Goal: Transaction & Acquisition: Subscribe to service/newsletter

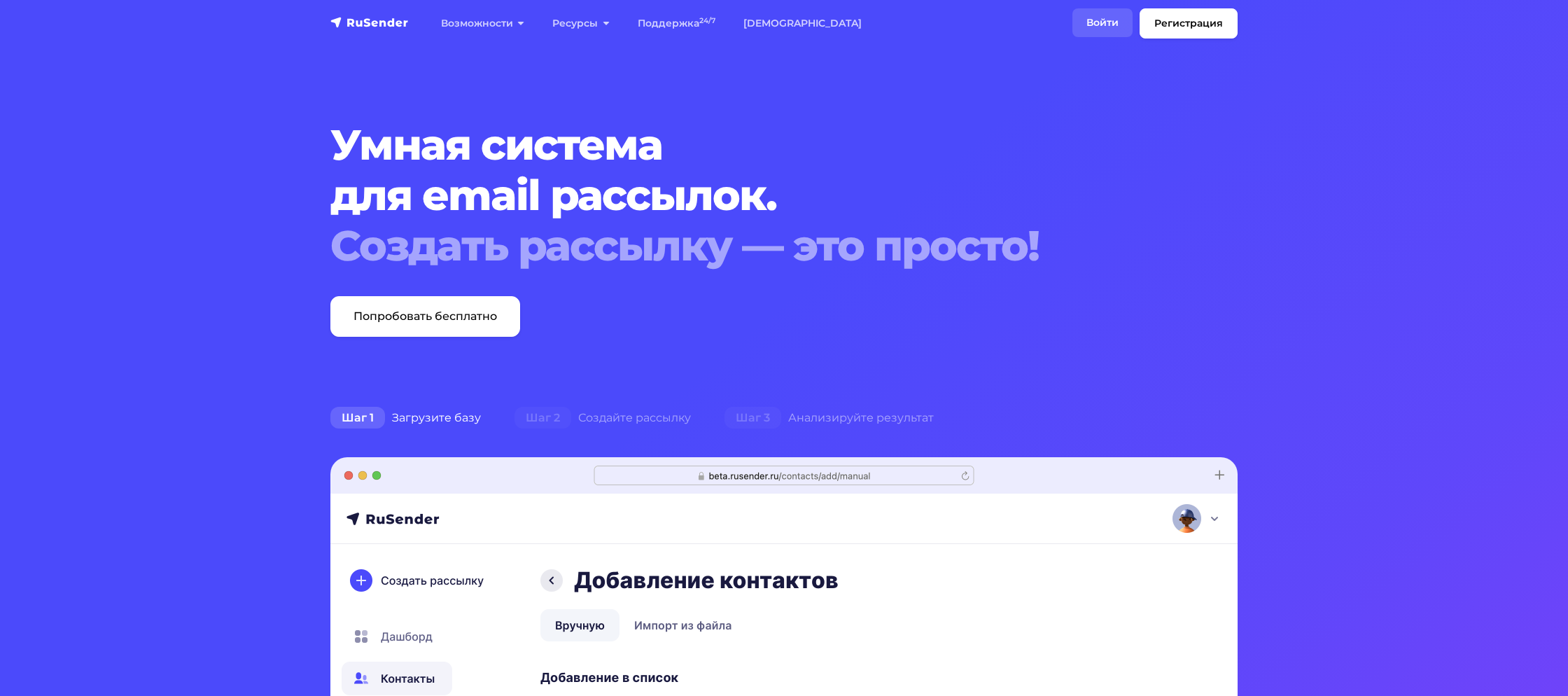
click at [1104, 25] on link "Войти" at bounding box center [1102, 22] width 60 height 28
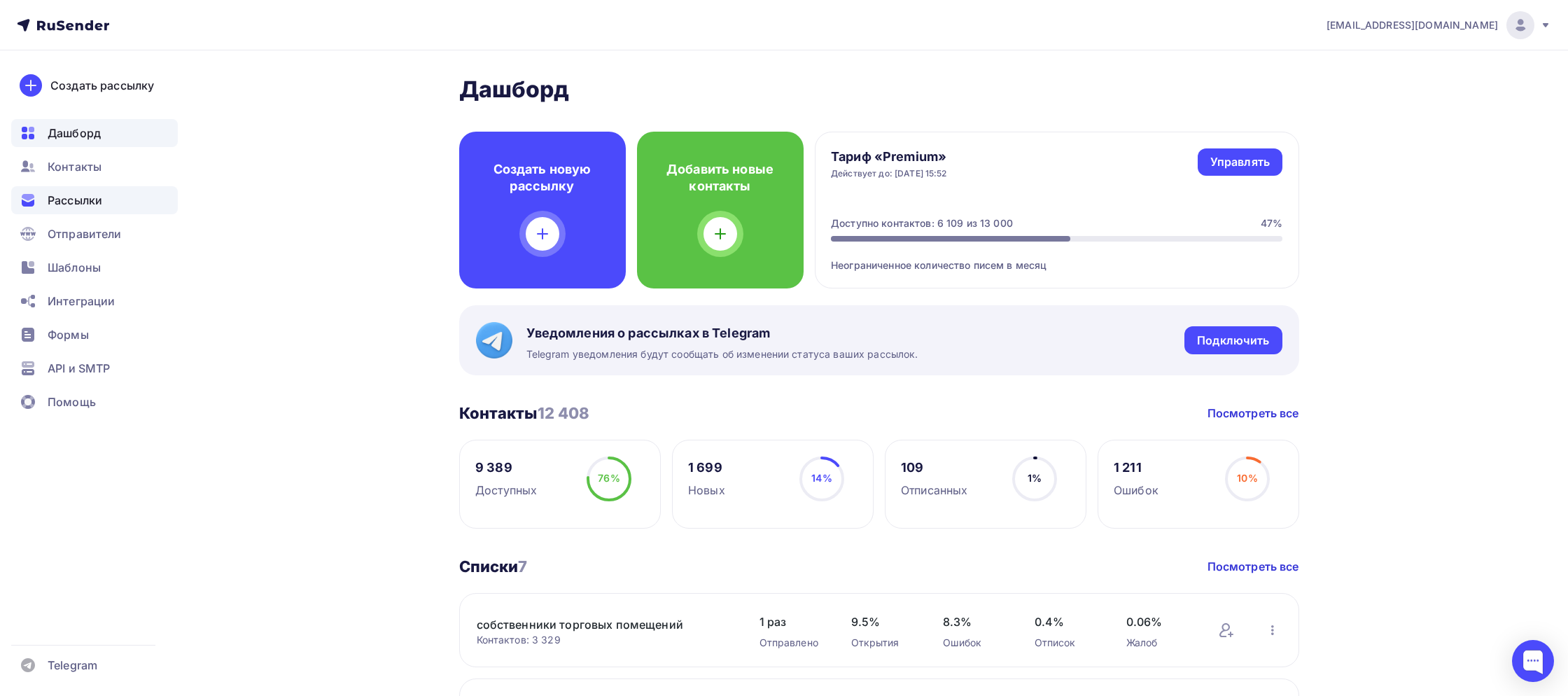
click at [72, 204] on span "Рассылки" at bounding box center [74, 200] width 54 height 17
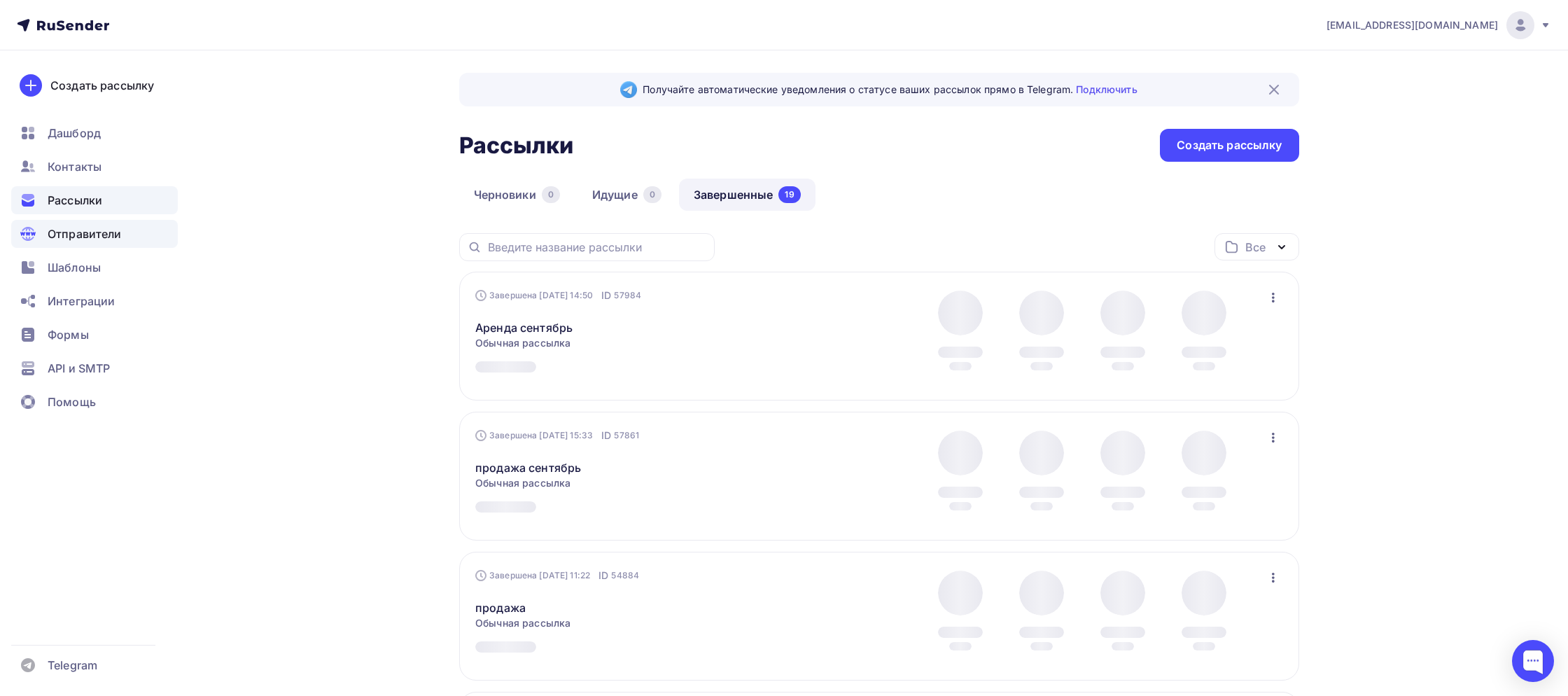
click at [70, 234] on span "Отправители" at bounding box center [84, 234] width 74 height 17
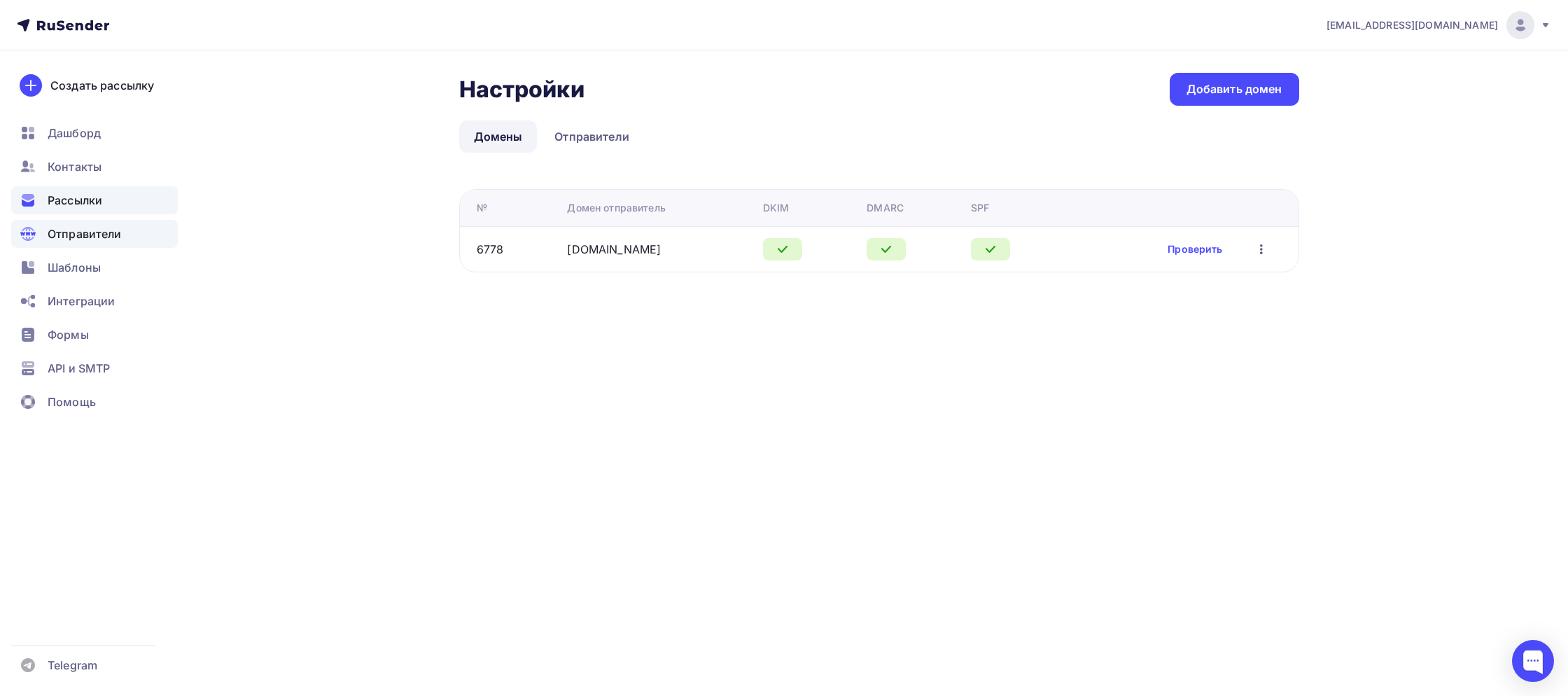
click at [68, 204] on span "Рассылки" at bounding box center [74, 200] width 54 height 17
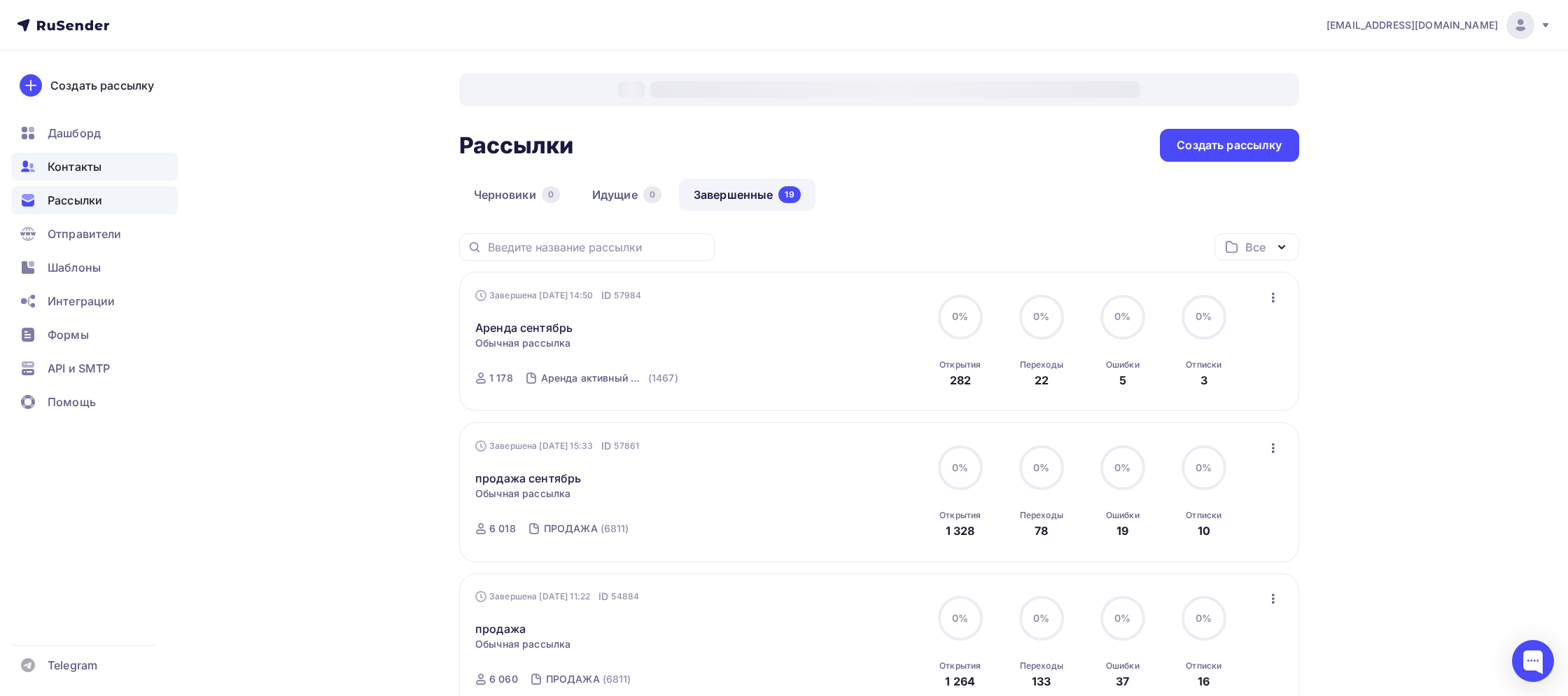
click at [84, 163] on span "Контакты" at bounding box center [74, 167] width 54 height 17
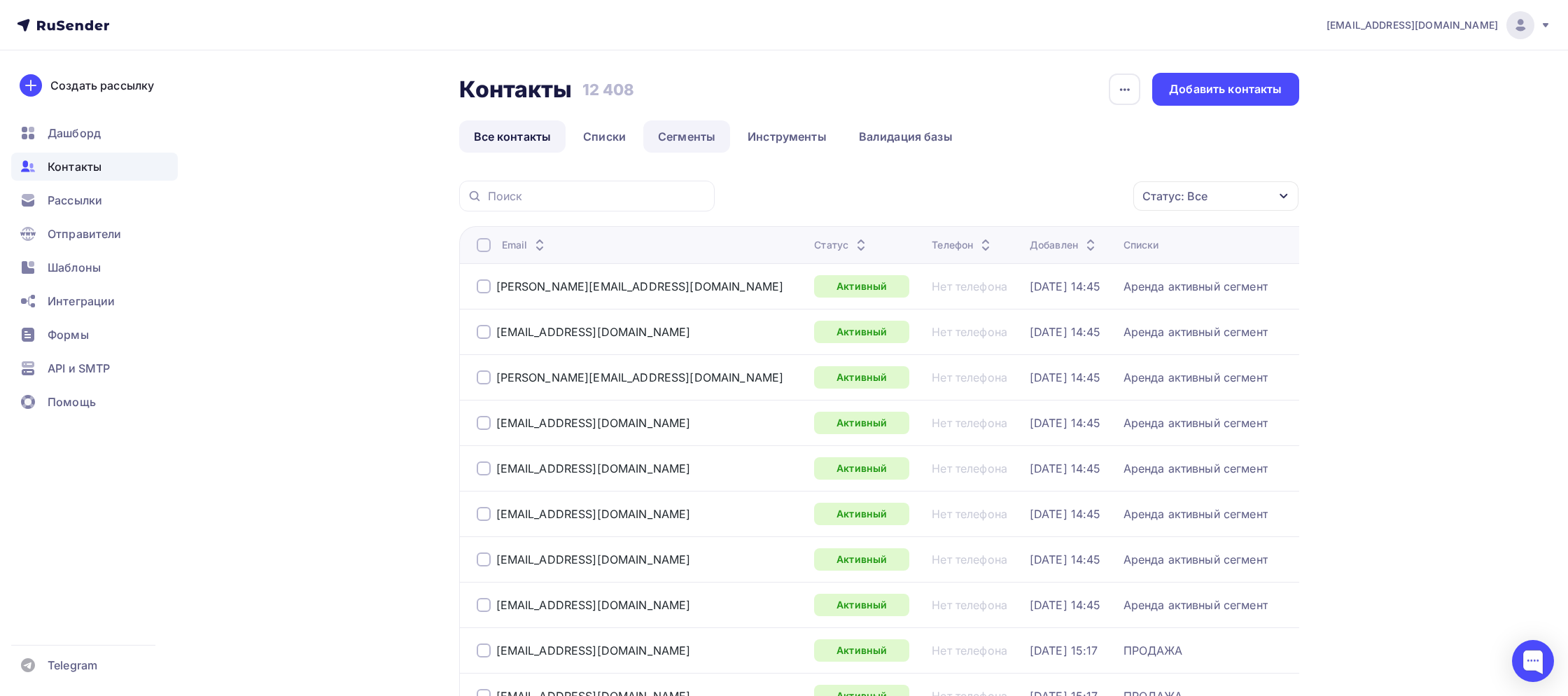
click at [663, 139] on link "Сегменты" at bounding box center [686, 137] width 87 height 32
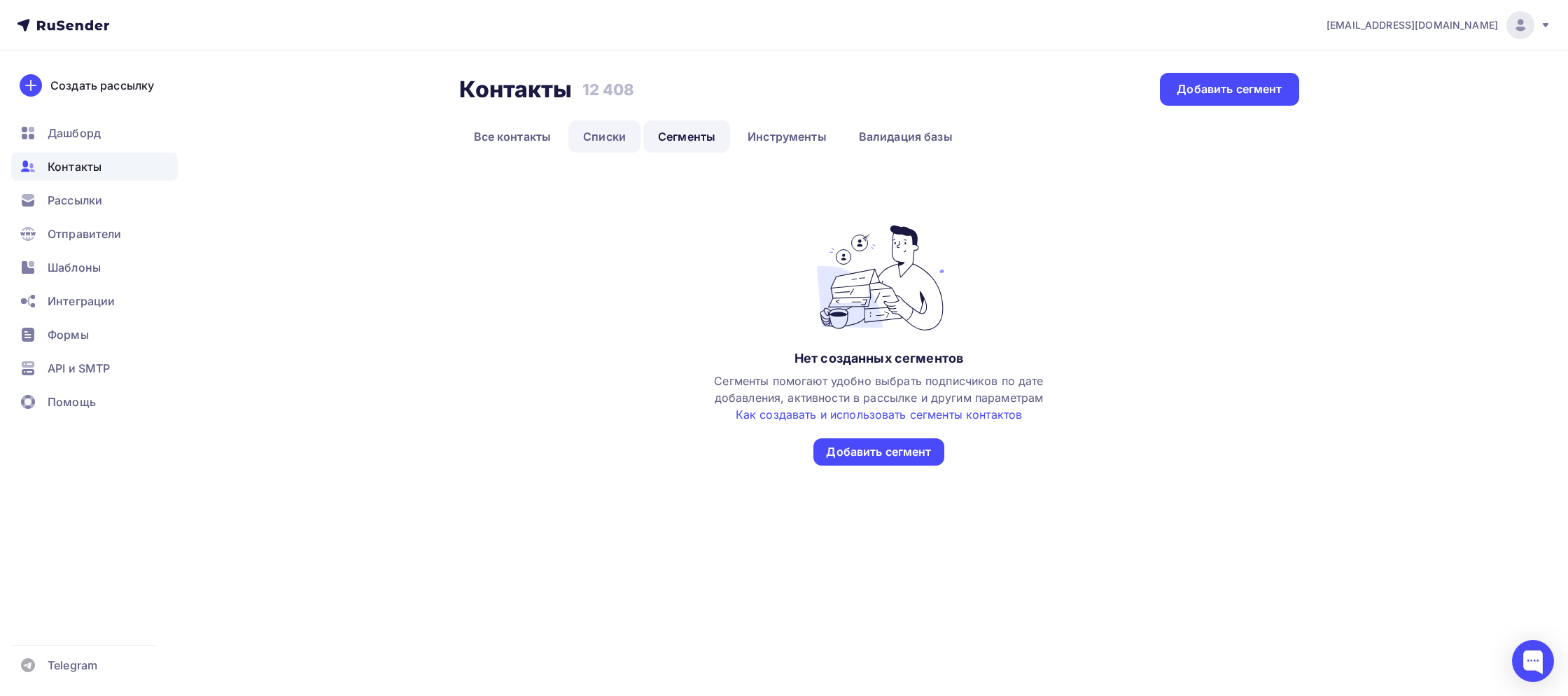
click at [598, 150] on link "Списки" at bounding box center [604, 137] width 72 height 32
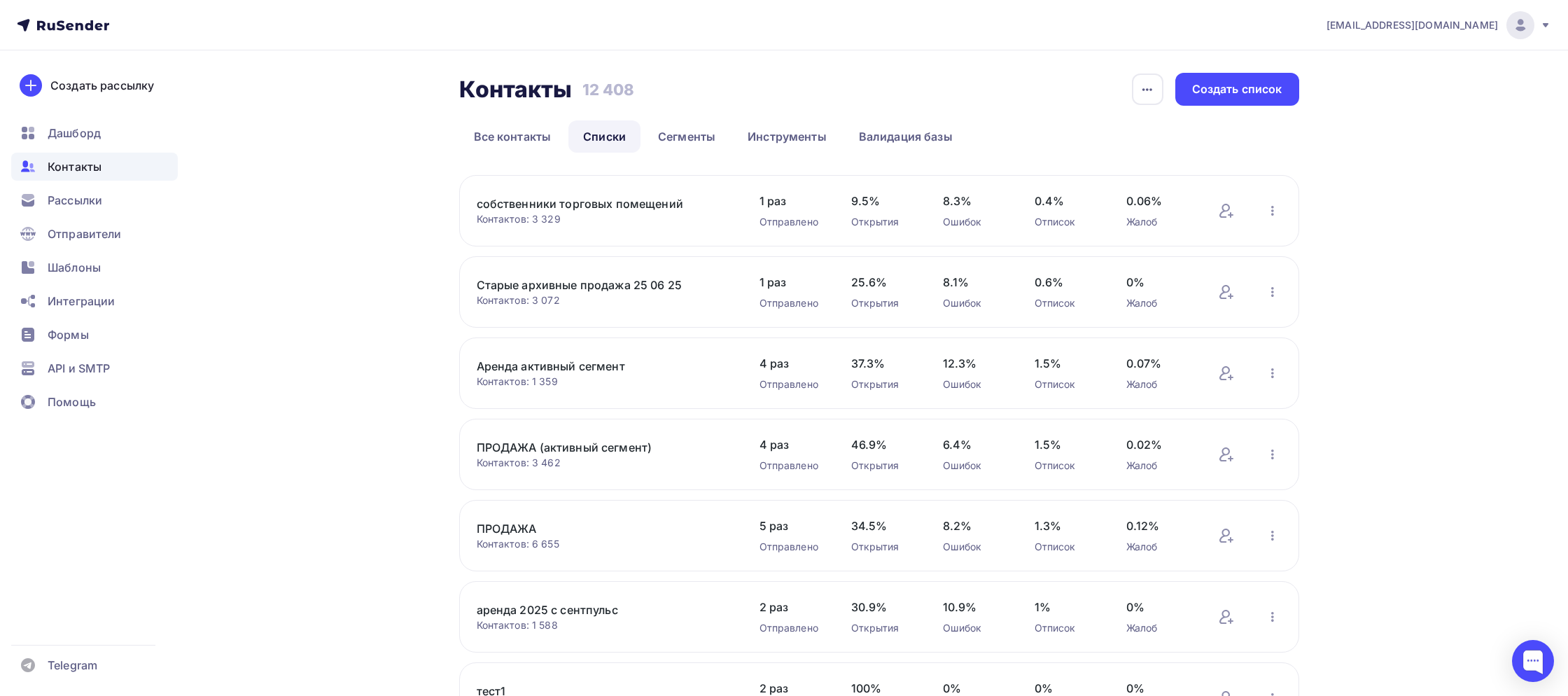
click at [587, 203] on link "собственники торговых помещений" at bounding box center [595, 204] width 238 height 17
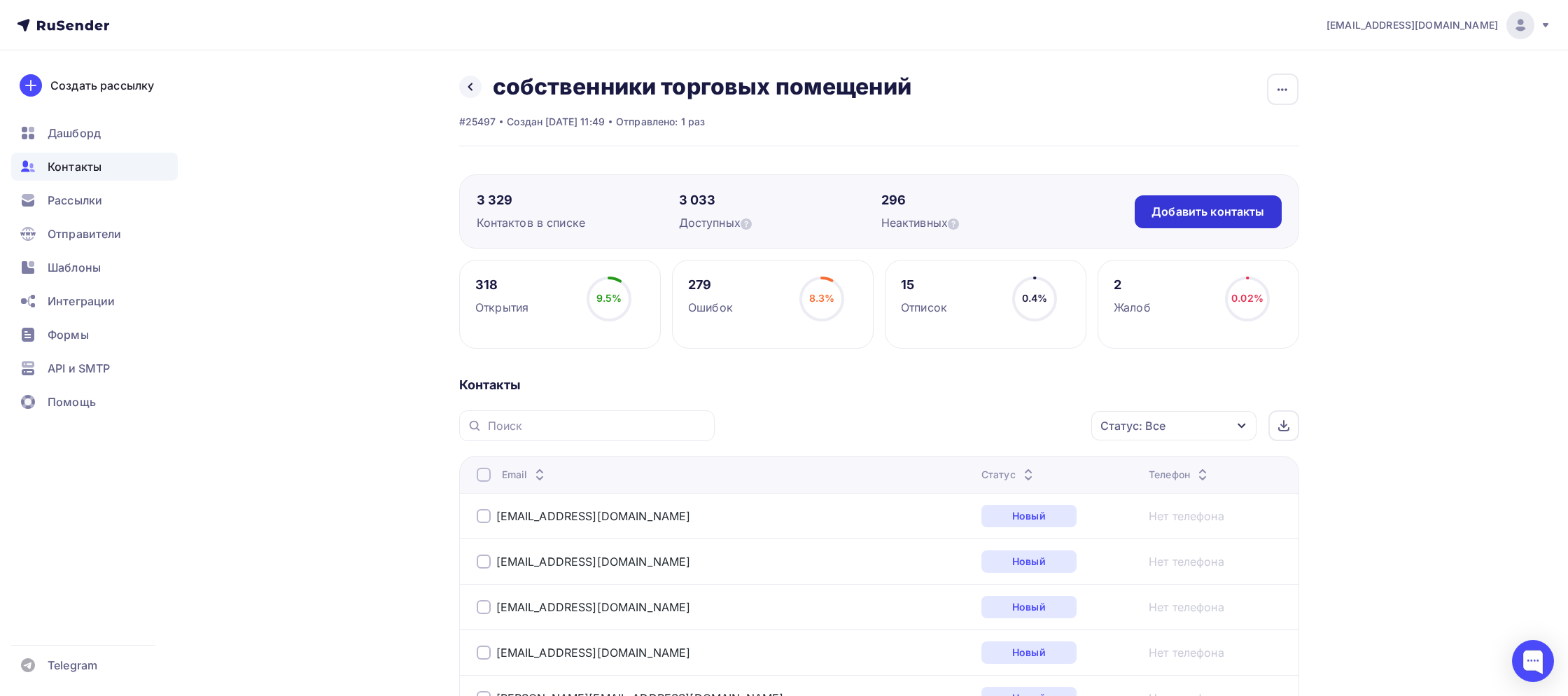
click at [1222, 223] on div "Добавить контакты" at bounding box center [1207, 212] width 147 height 33
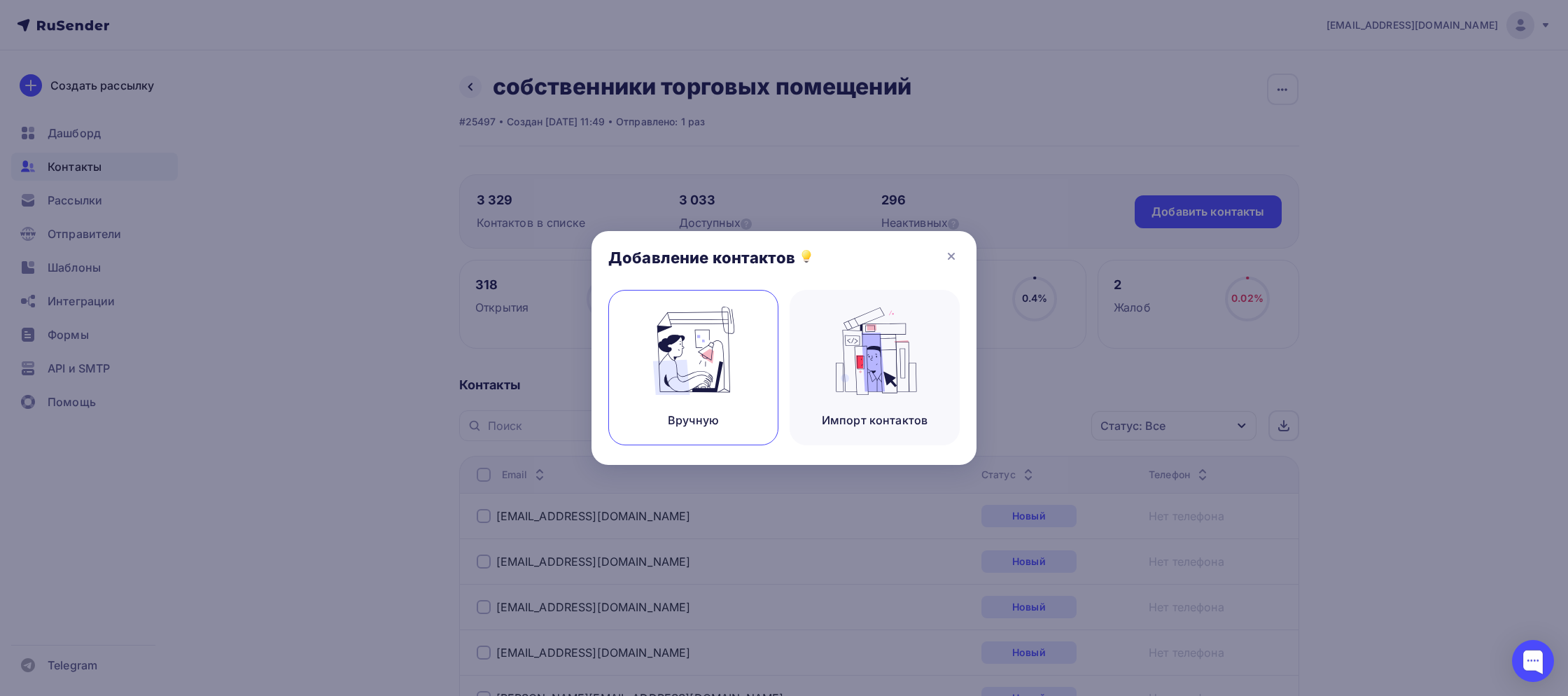
click at [648, 348] on img at bounding box center [693, 351] width 94 height 88
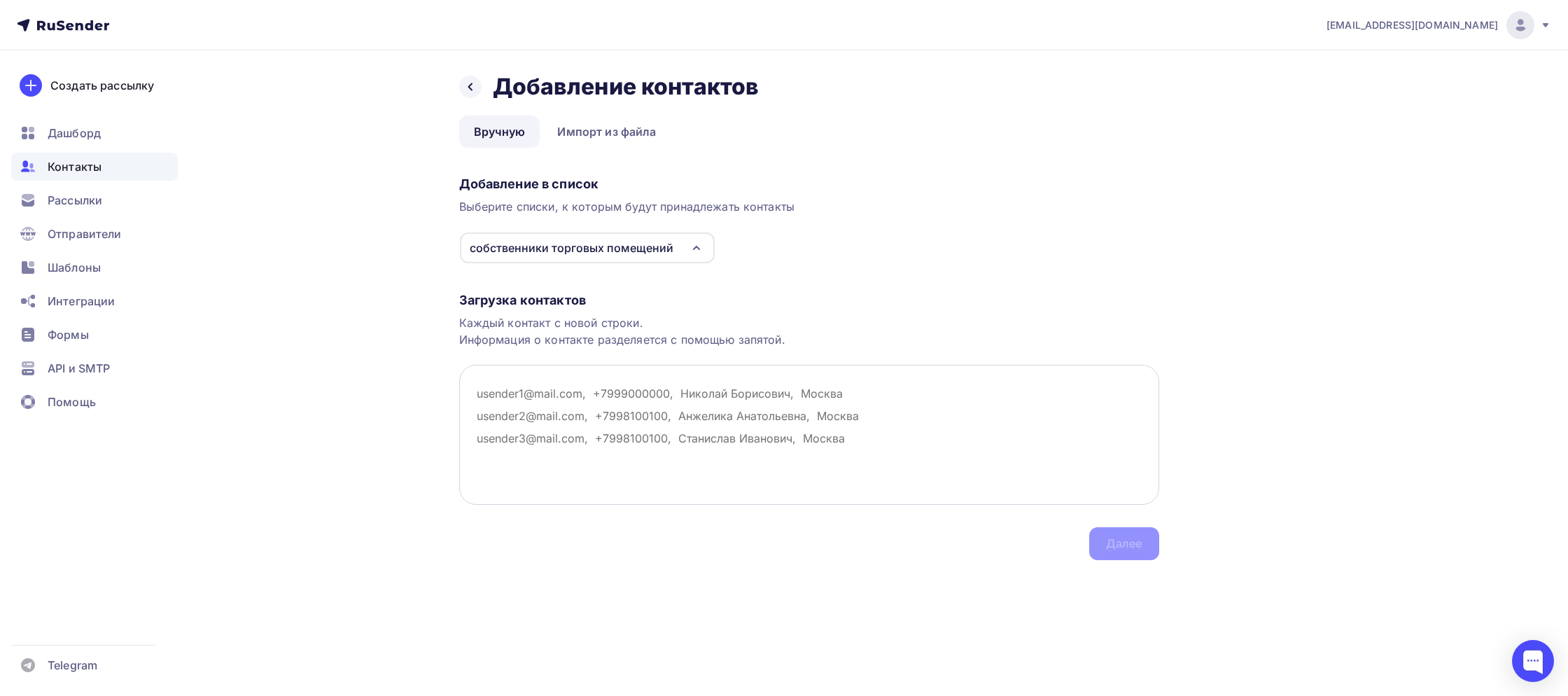
click at [494, 420] on textarea at bounding box center [809, 434] width 700 height 140
paste textarea "lorem i4706376741@dolor.sit ametconse@017adipisc.el seddoeiusmodt@inci.ut 79814…"
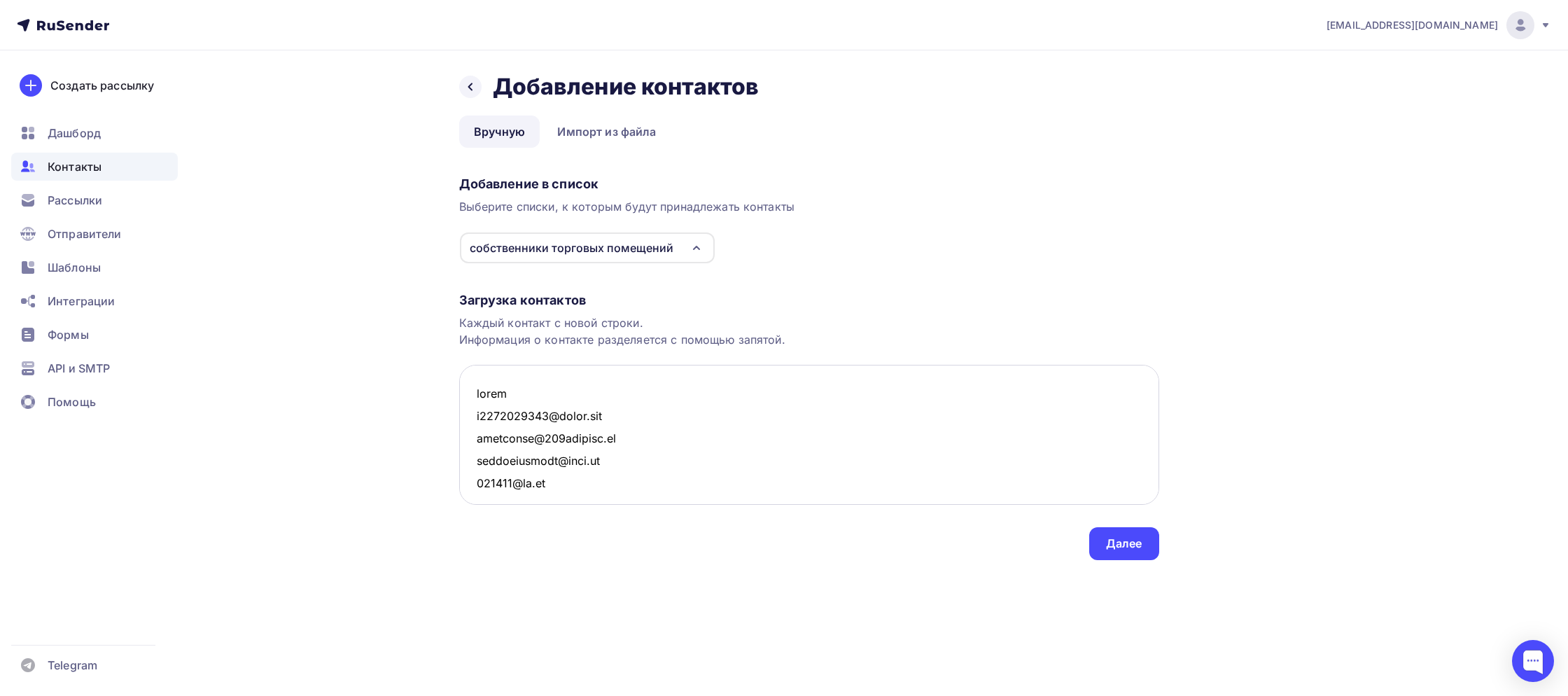
scroll to position [22300, 0]
type textarea "lorem i4706376741@dolor.sit ametconse@017adipisc.el seddoeiusmodt@inci.ut 79814…"
click at [1114, 543] on div "Далее" at bounding box center [1124, 543] width 36 height 16
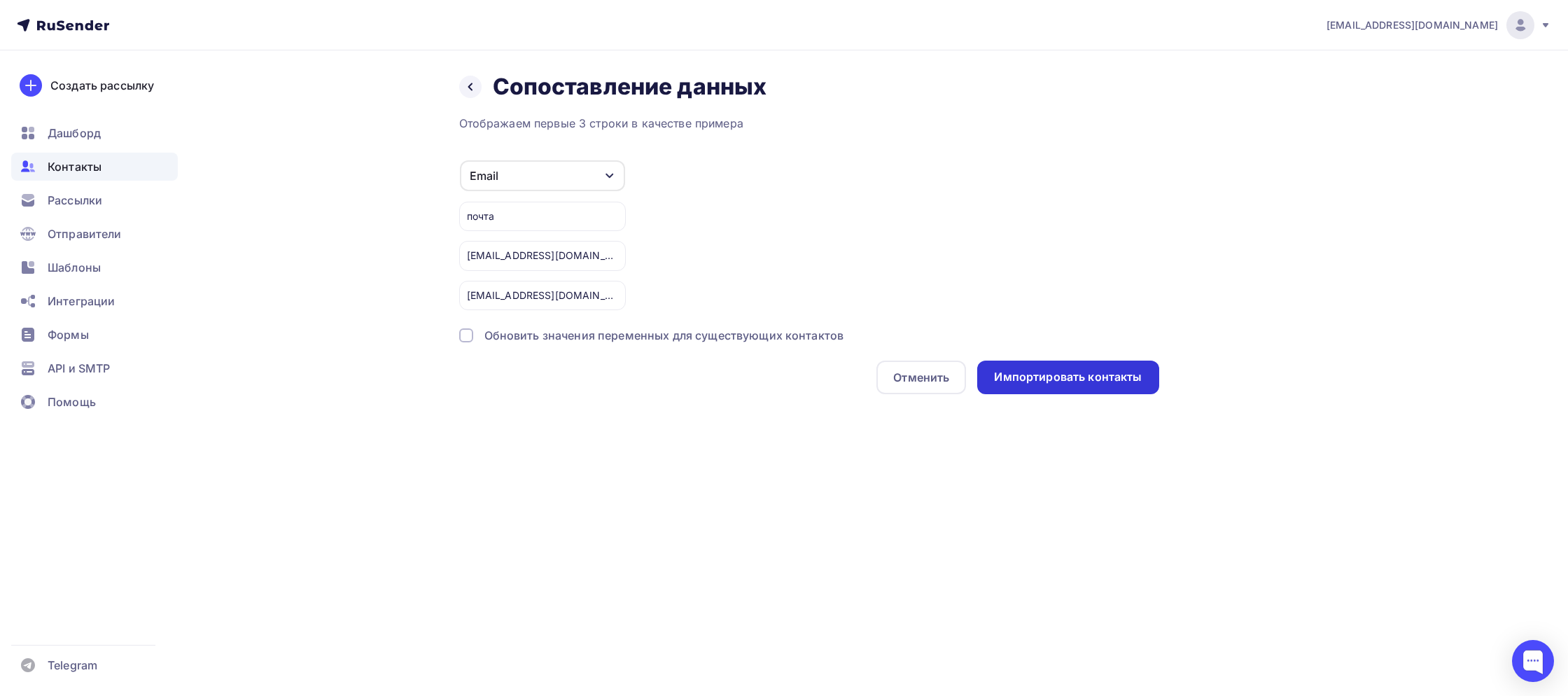
click at [1062, 376] on div "Импортировать контакты" at bounding box center [1068, 377] width 148 height 16
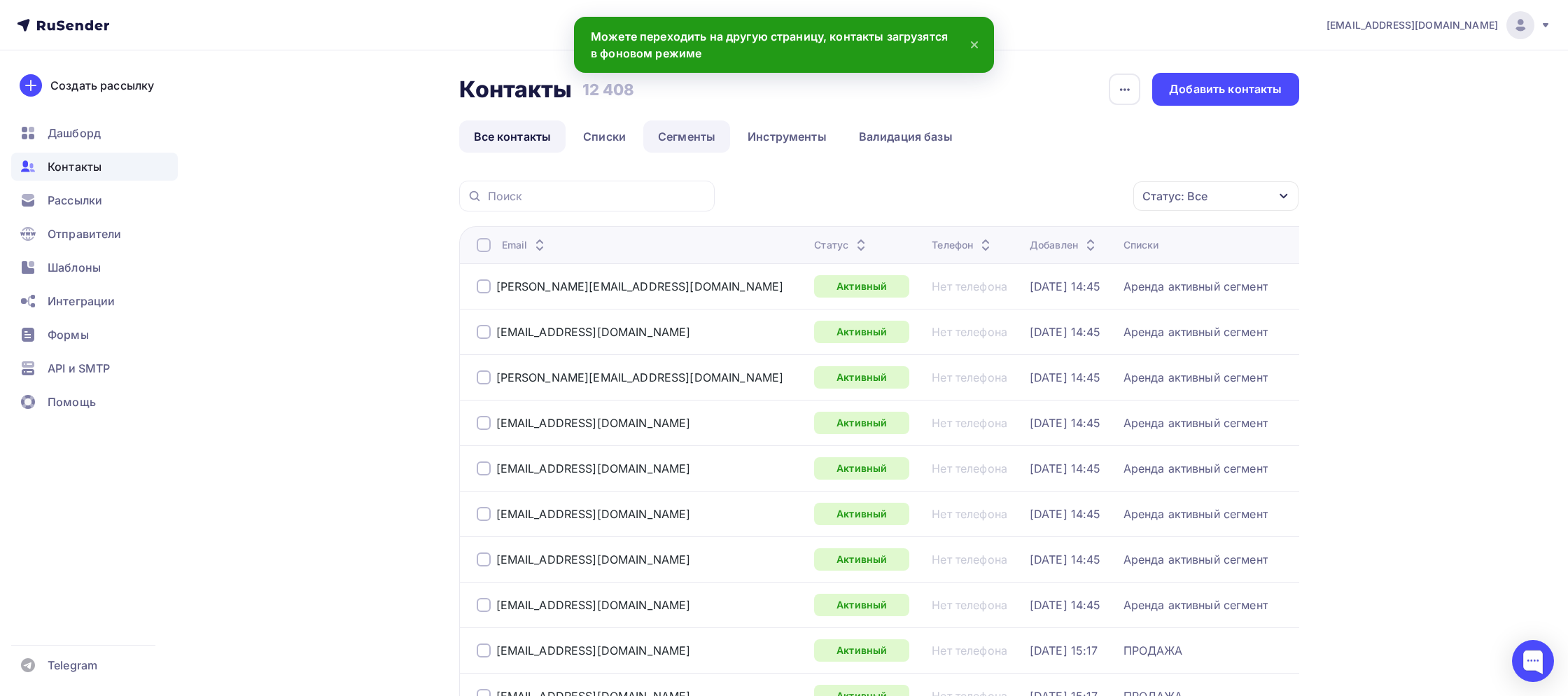
click at [725, 136] on link "Сегменты" at bounding box center [686, 137] width 87 height 32
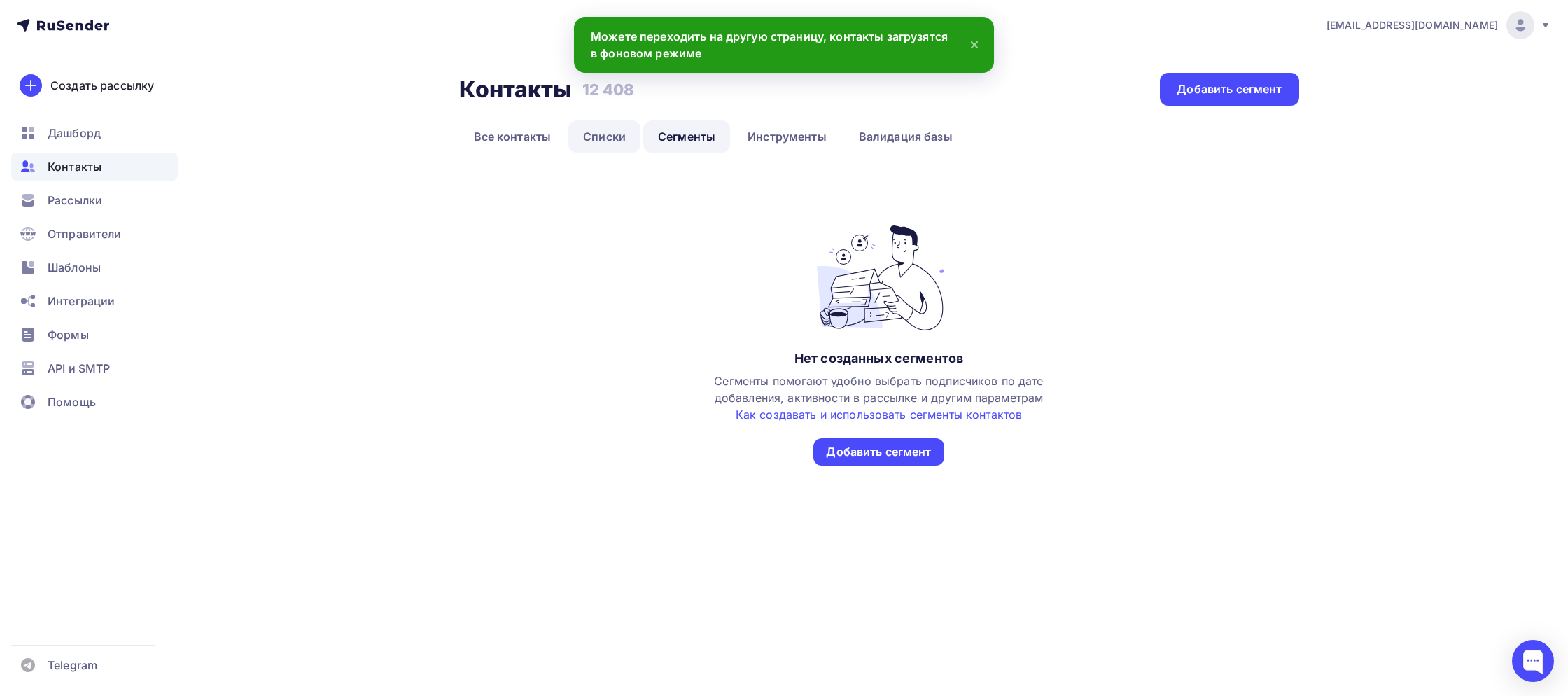
click at [621, 140] on link "Списки" at bounding box center [604, 137] width 72 height 32
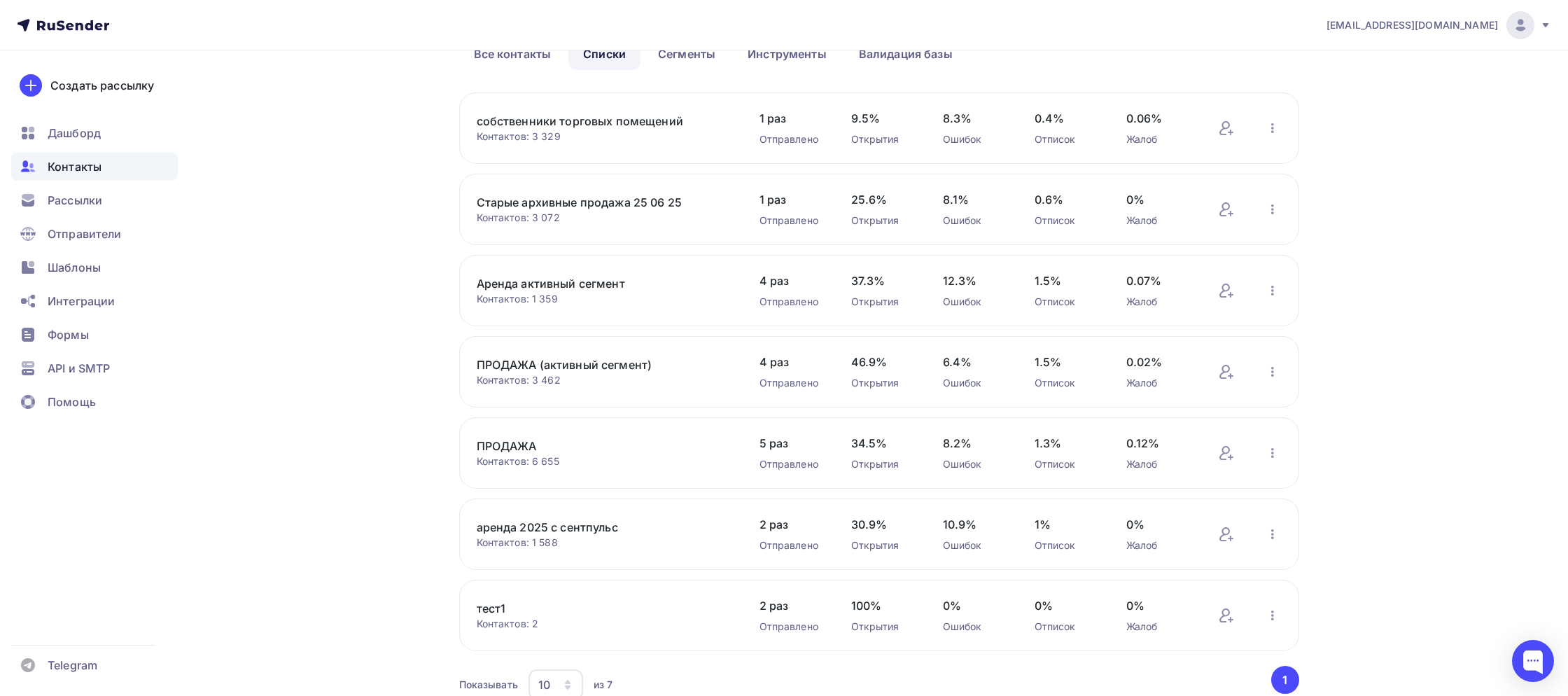
scroll to position [151, 0]
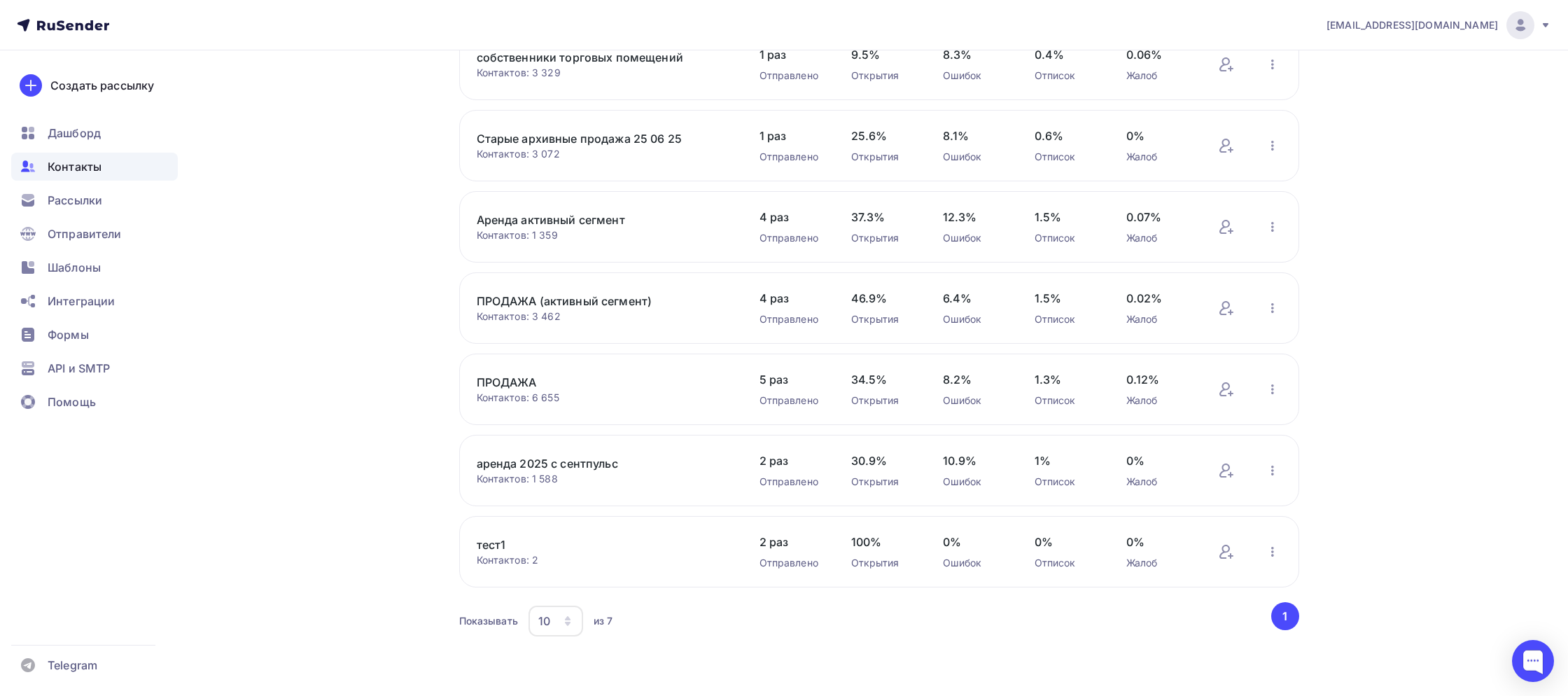
click at [564, 299] on link "ПРОДАЖА (активный сегмент)" at bounding box center [595, 301] width 238 height 17
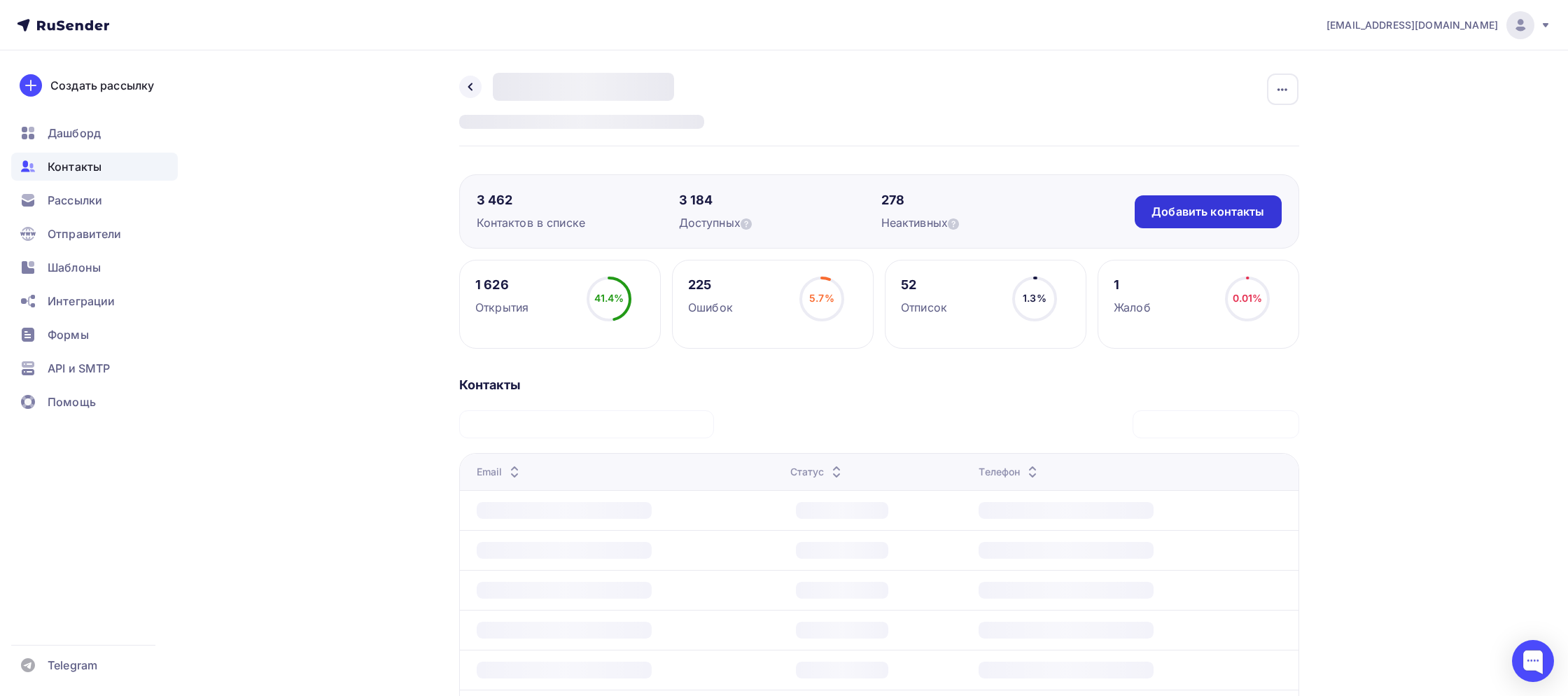
click at [1184, 204] on div "Добавить контакты" at bounding box center [1207, 211] width 113 height 16
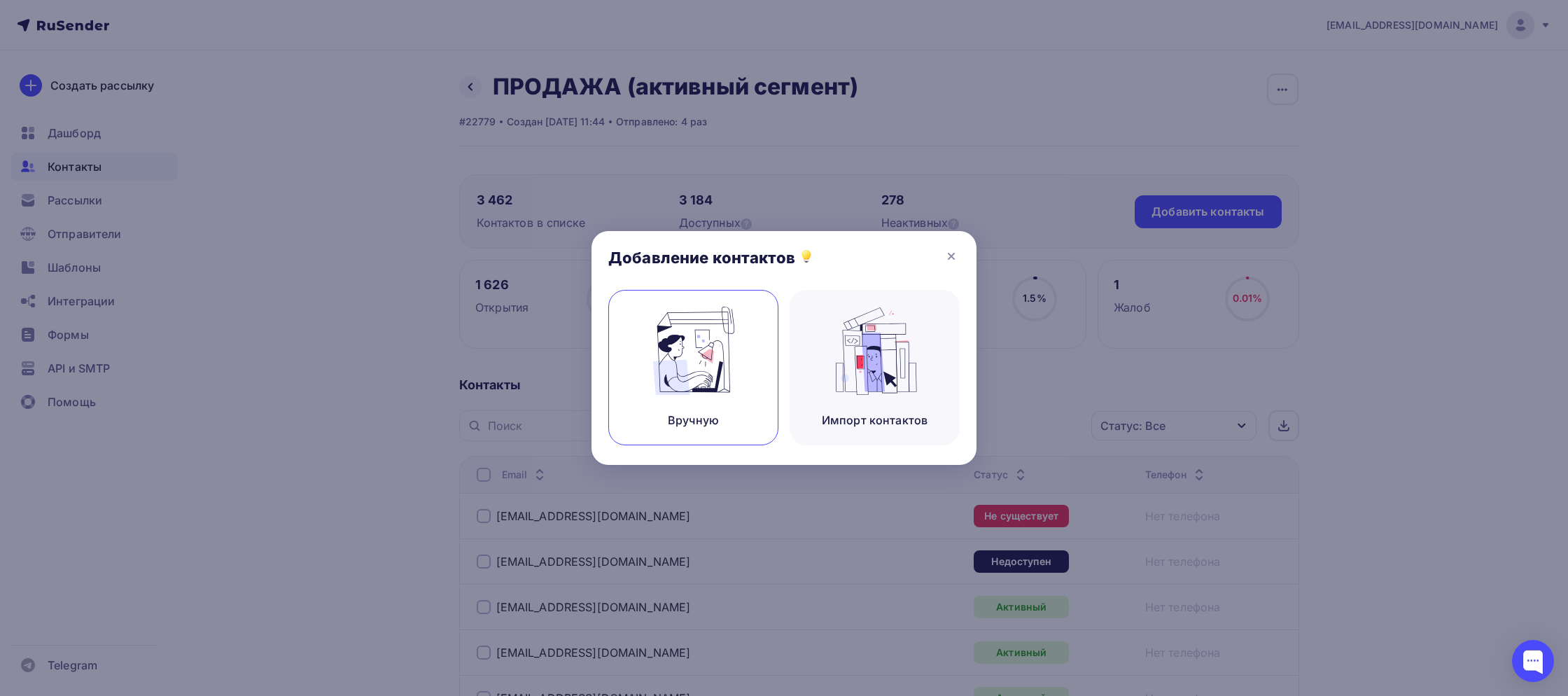
click at [678, 316] on img at bounding box center [693, 351] width 94 height 88
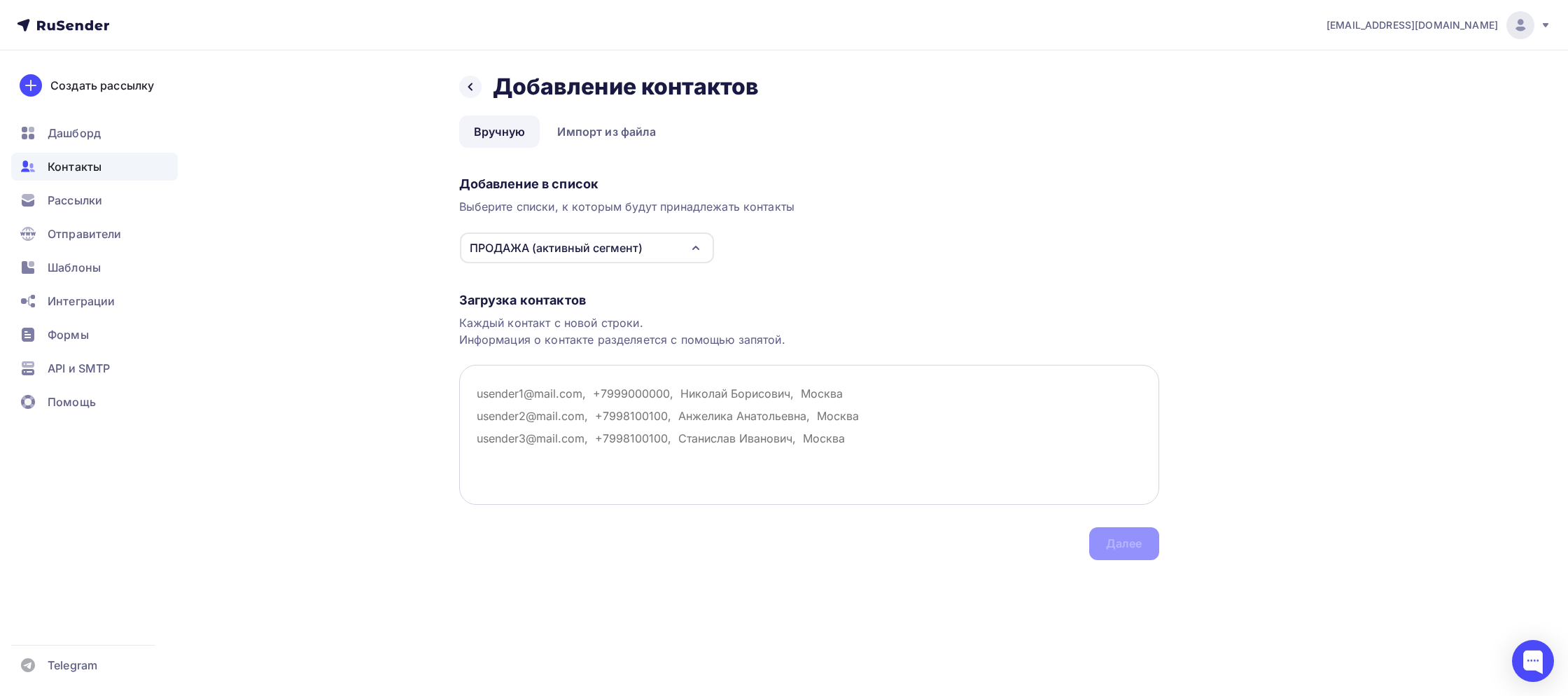
click at [538, 388] on textarea at bounding box center [809, 434] width 700 height 140
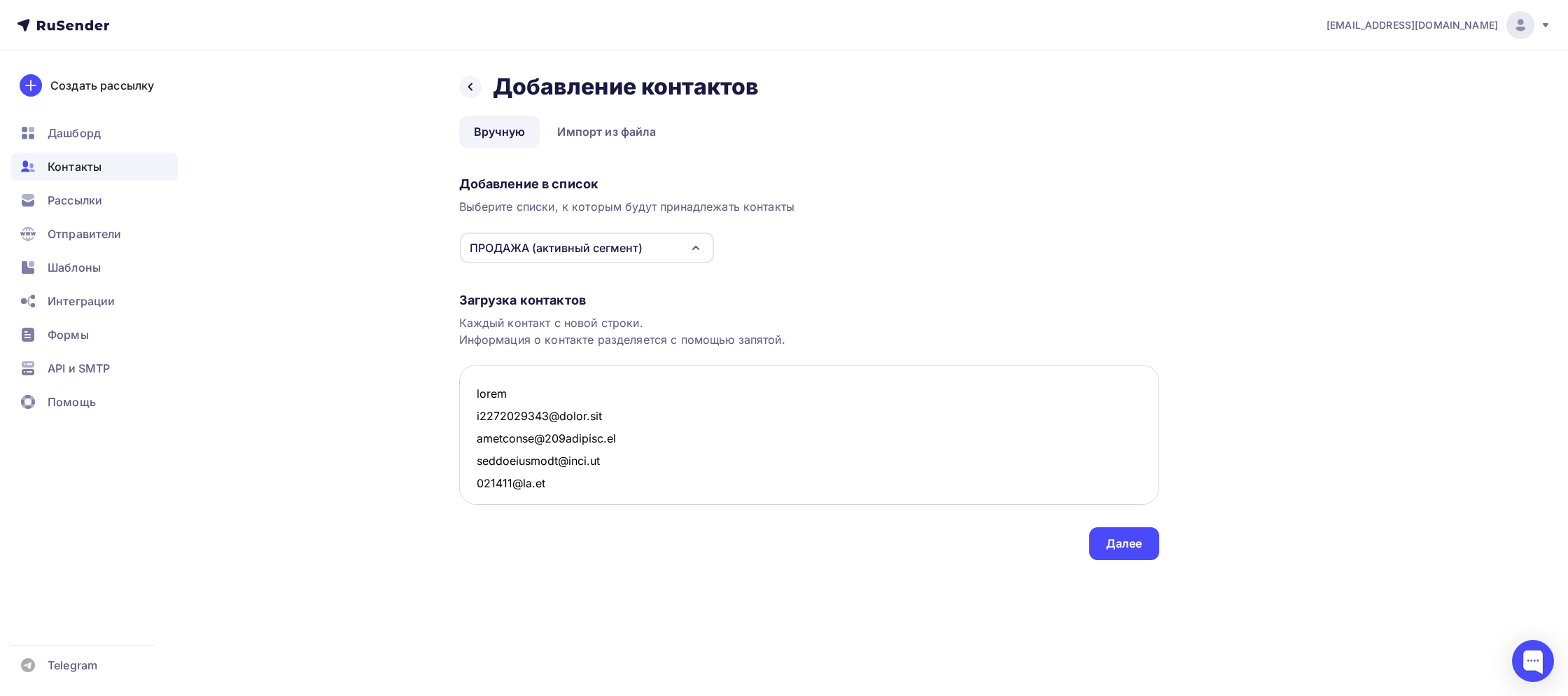
scroll to position [22300, 0]
type textarea "lorem i4706376741@dolor.sit ametconse@017adipisc.el seddoeiusmodt@inci.ut 79814…"
click at [1114, 542] on div "Далее" at bounding box center [1124, 543] width 36 height 16
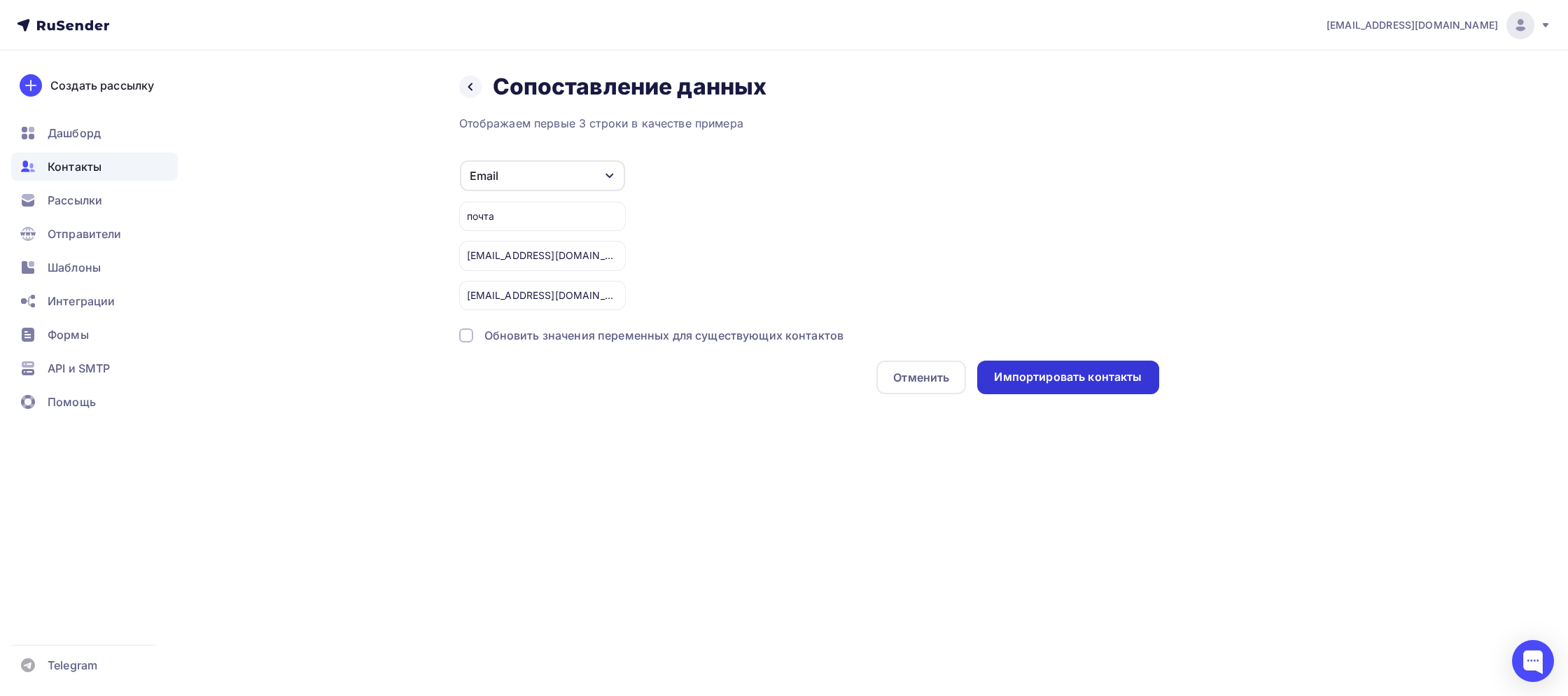
click at [1115, 381] on div "Импортировать контакты" at bounding box center [1068, 377] width 148 height 16
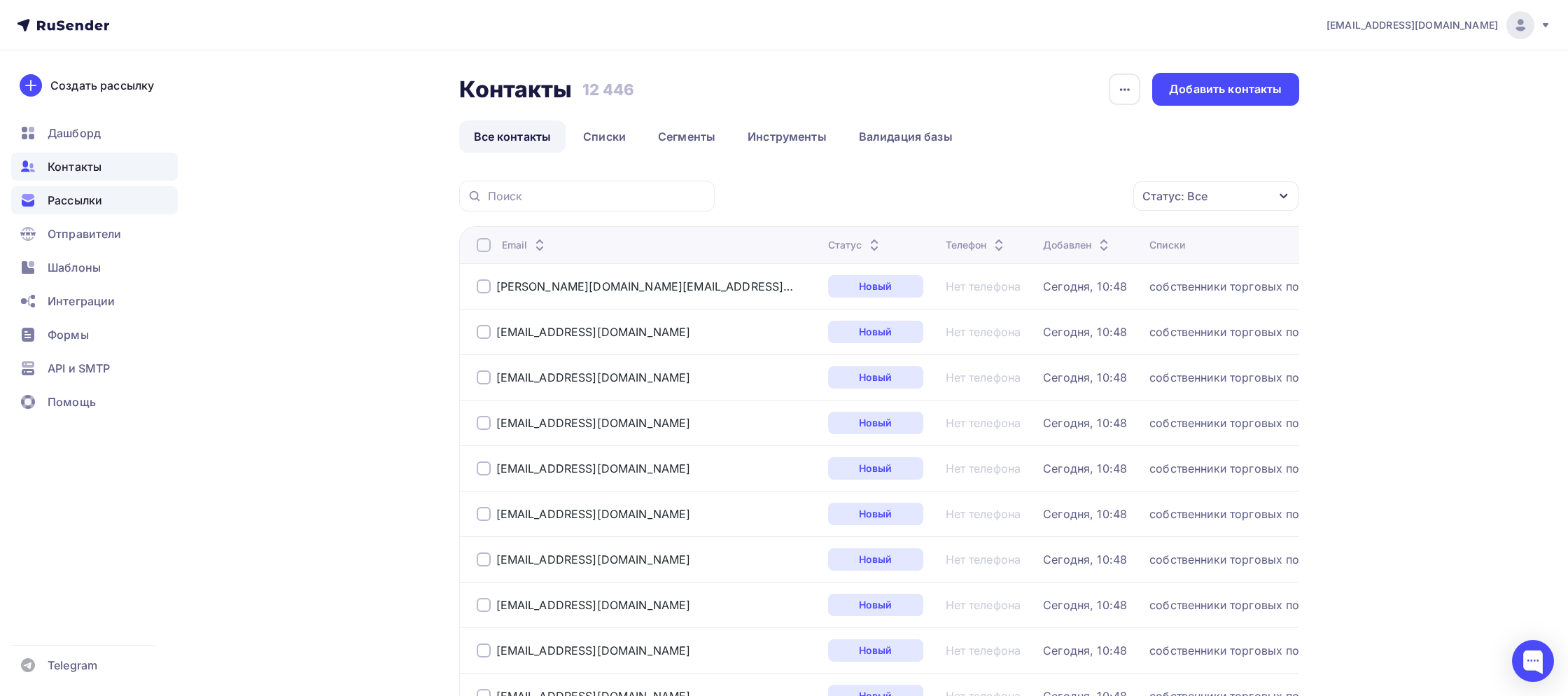
click at [88, 203] on span "Рассылки" at bounding box center [74, 200] width 54 height 17
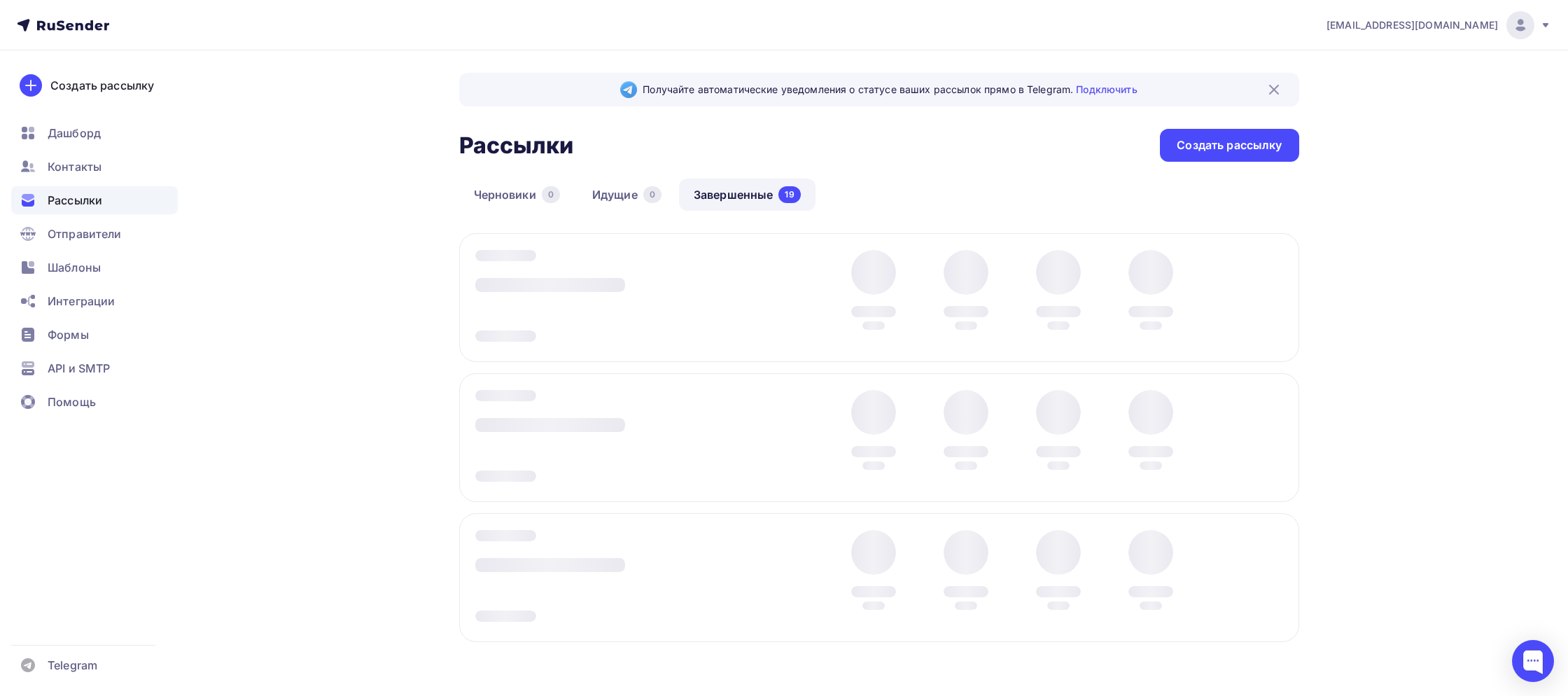
scroll to position [4, 0]
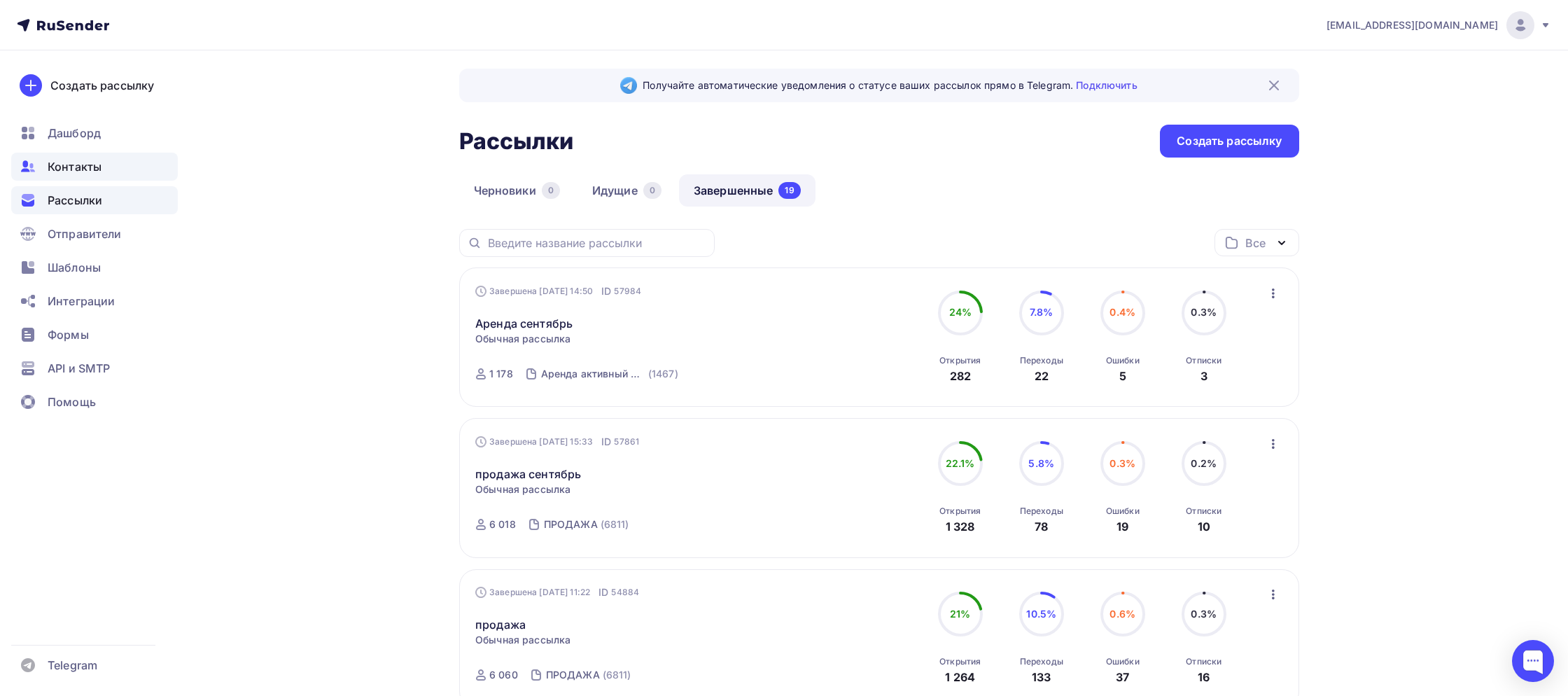
click at [58, 171] on span "Контакты" at bounding box center [74, 167] width 54 height 17
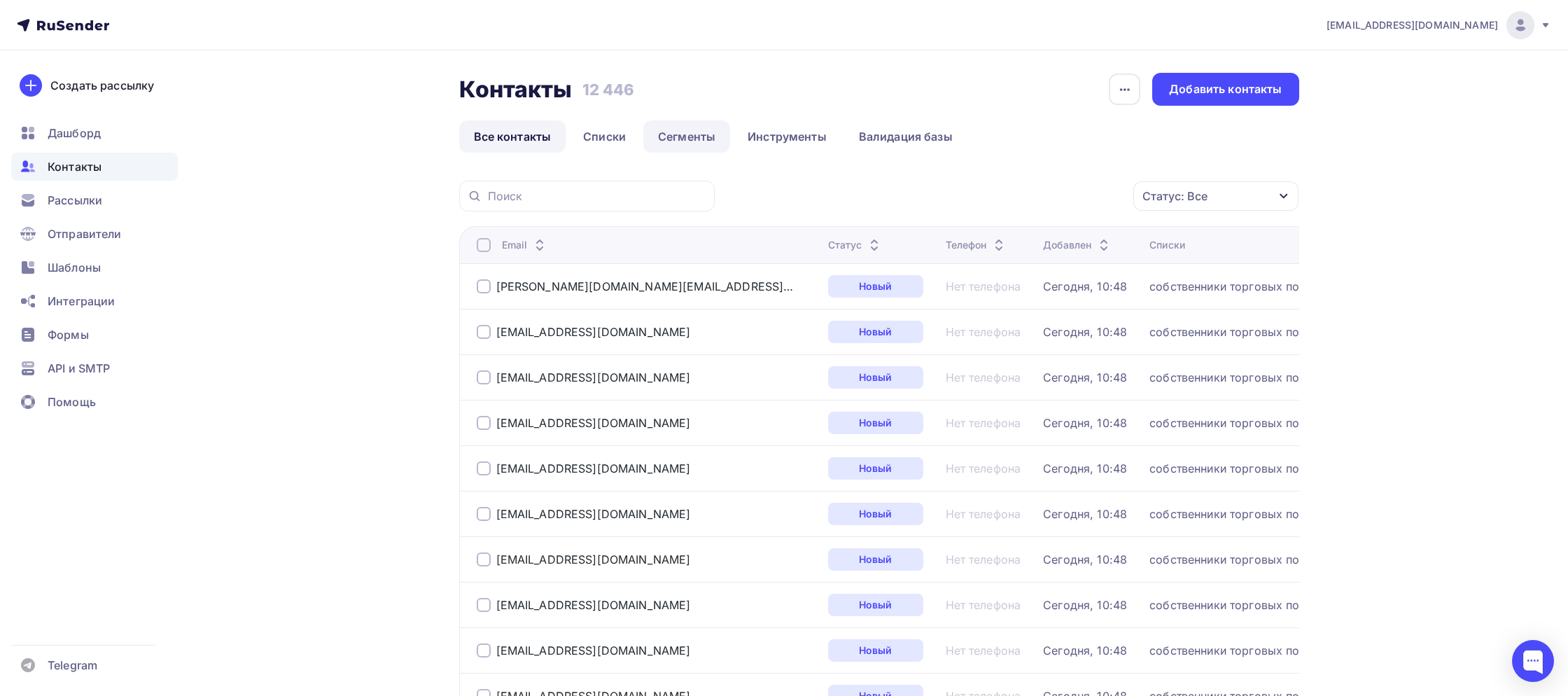
click at [683, 140] on link "Сегменты" at bounding box center [686, 137] width 87 height 32
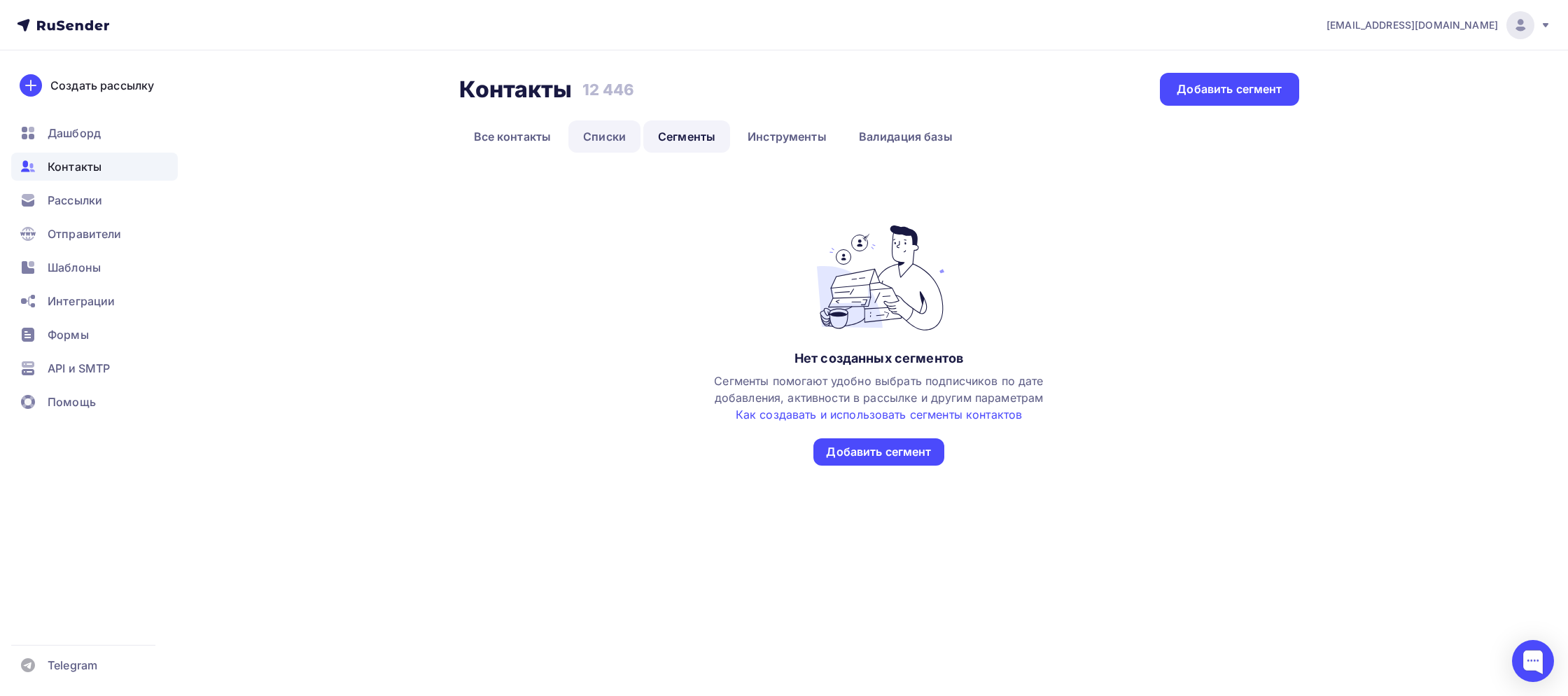
click at [601, 137] on link "Списки" at bounding box center [604, 137] width 72 height 32
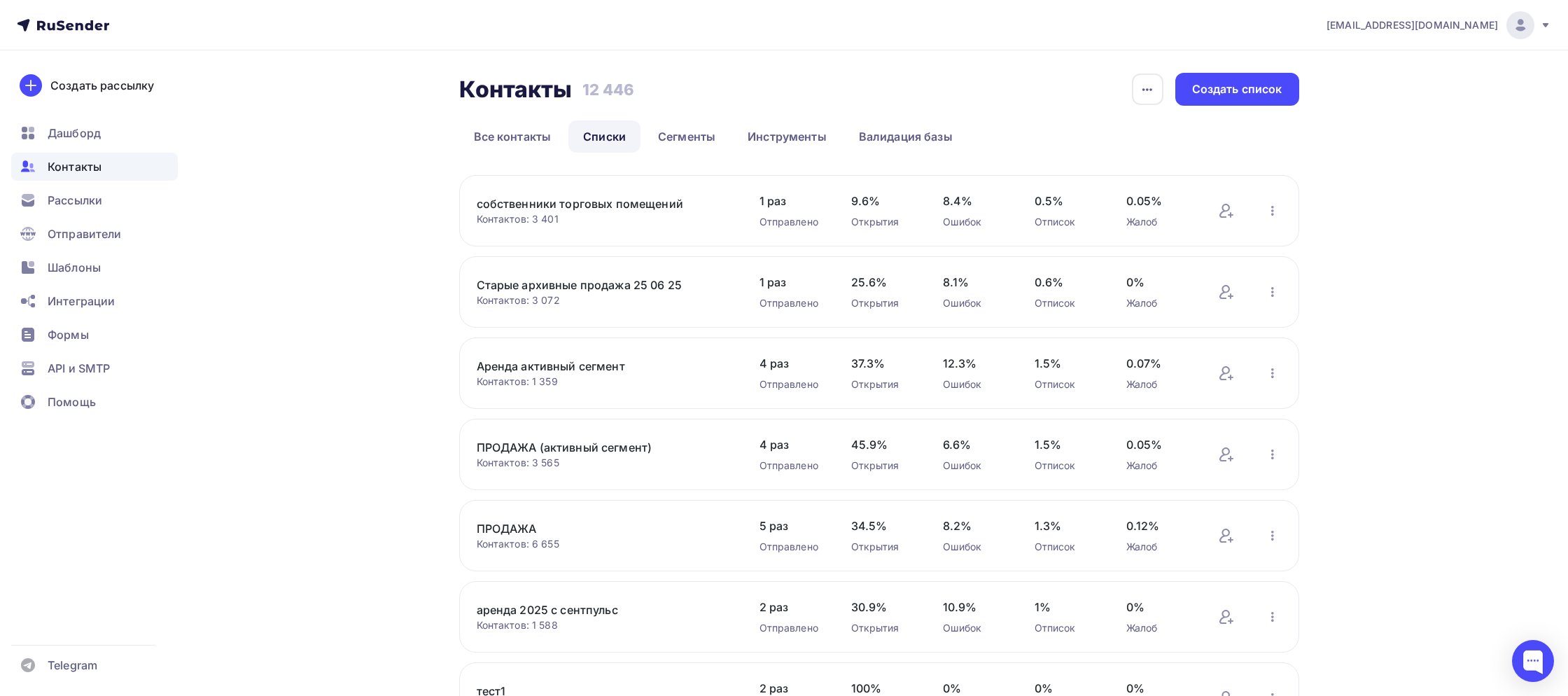
click at [586, 447] on link "ПРОДАЖА (активный сегмент)" at bounding box center [595, 447] width 238 height 17
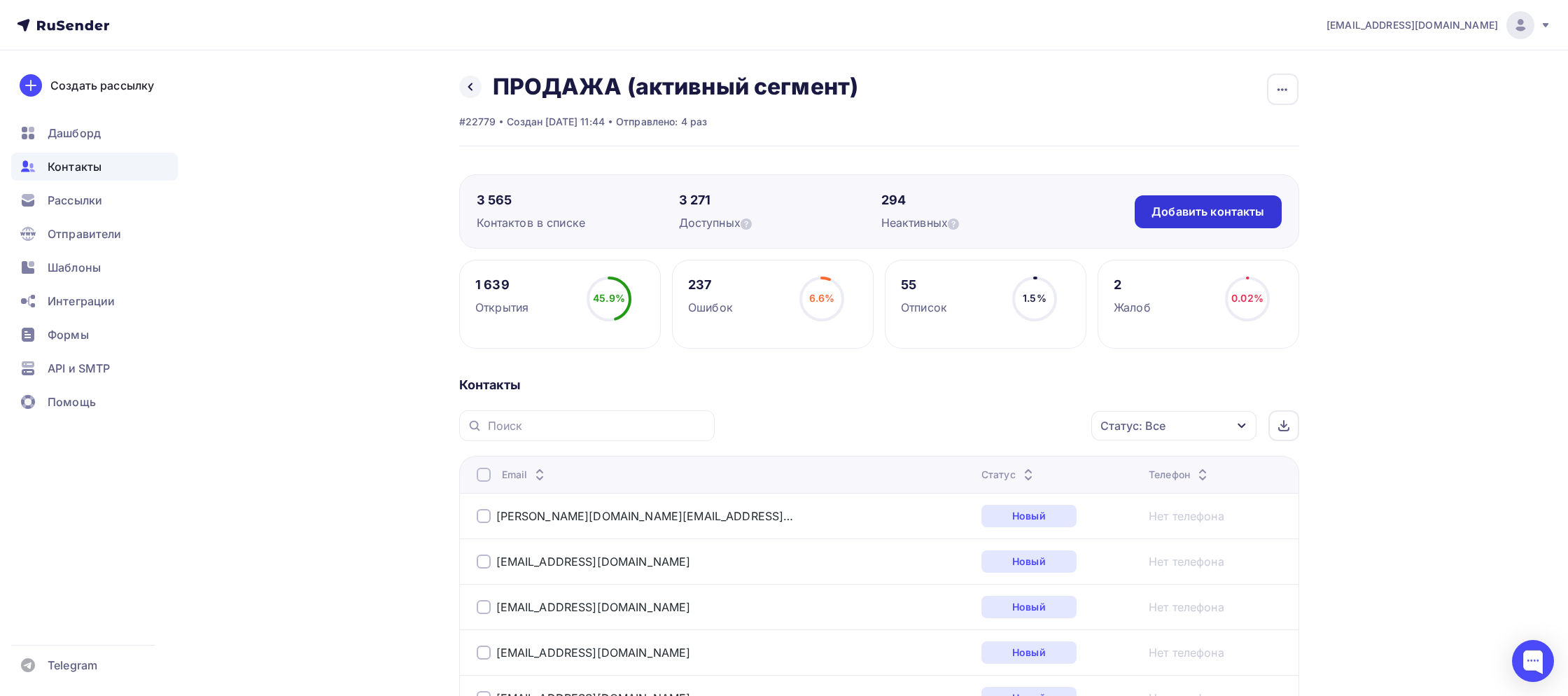
click at [1201, 210] on div "Добавить контакты" at bounding box center [1207, 211] width 113 height 16
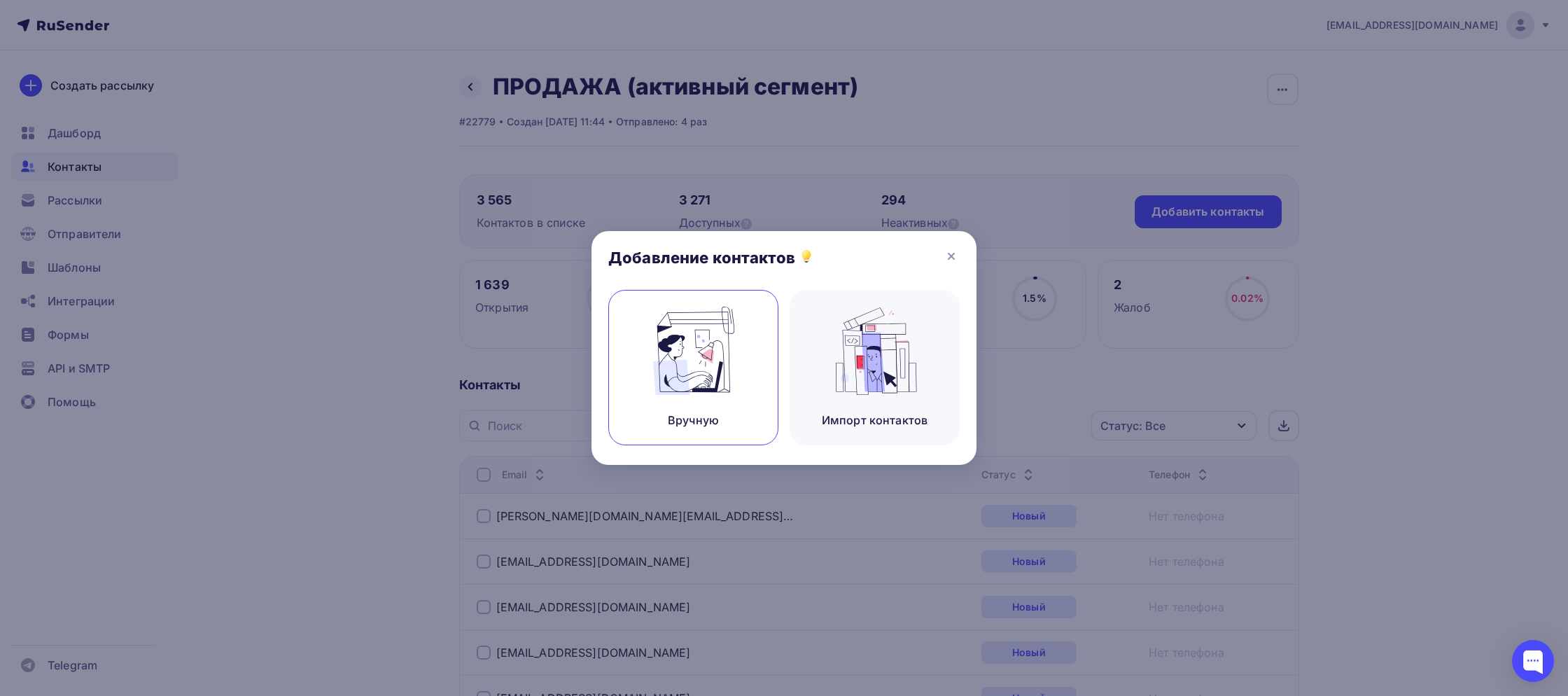
click at [725, 359] on img at bounding box center [693, 351] width 94 height 88
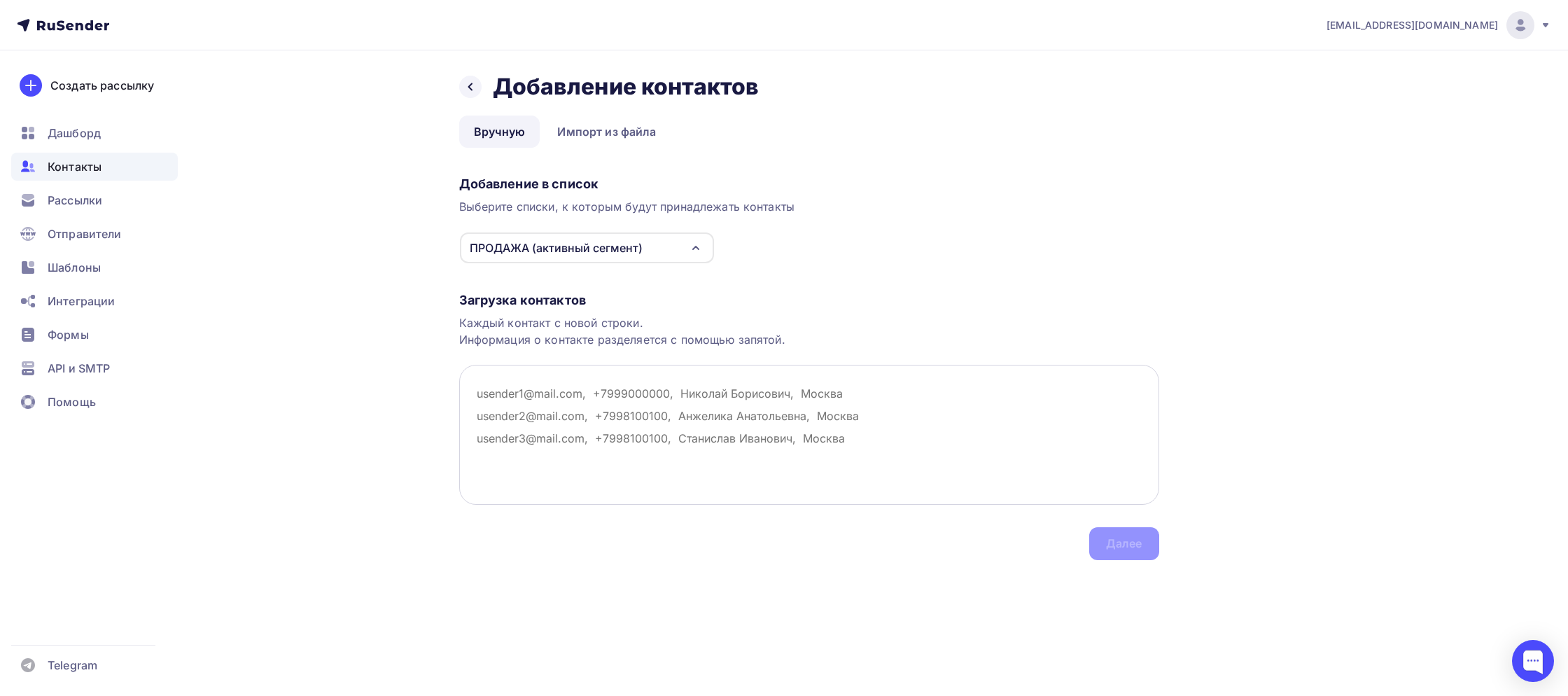
click at [562, 368] on textarea at bounding box center [809, 434] width 700 height 140
click at [562, 392] on textarea at bounding box center [809, 434] width 700 height 140
paste textarea "Lorem 8004393@ipsum.dol 94411549173@sita.co adipiscing@elit.se doe19@temp.in ut…"
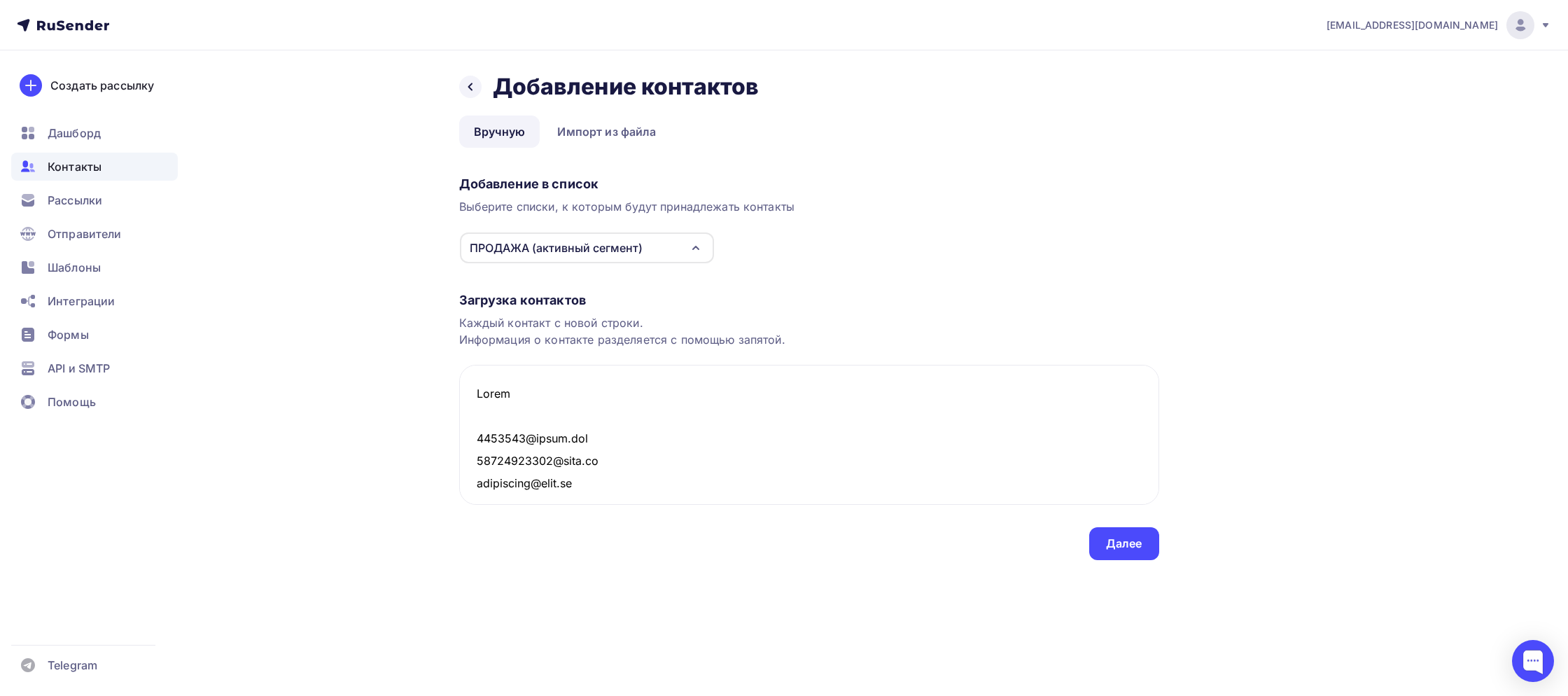
scroll to position [19522, 0]
paste textarea "Lorem Ipsumd@sitame.co adipiscin@elits.doe temporinci6721@utlabo.et doloremagna…"
paste textarea "Lorem Ipsum@dolo.si ametconsectetu@adip.el 7800221@sedd.ei temporin2@ut.la Etd9…"
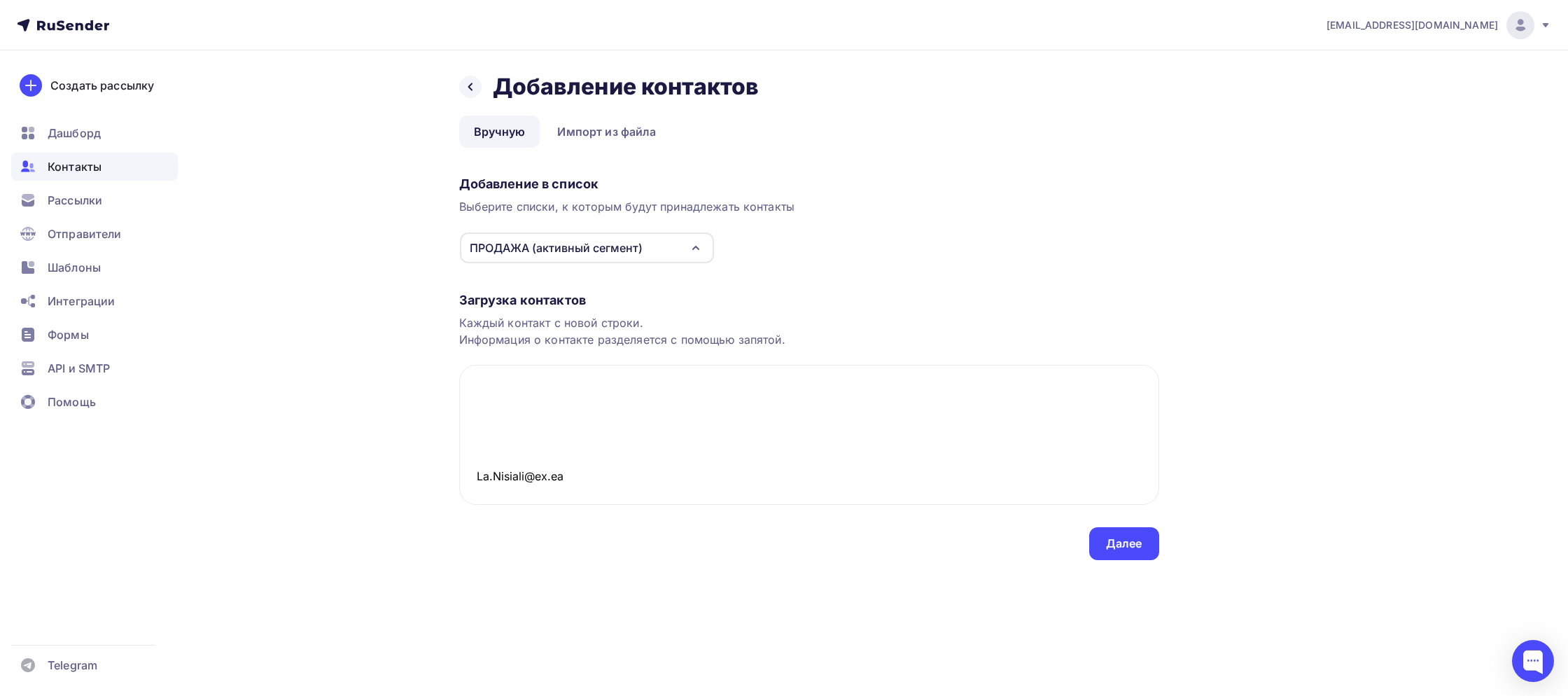
paste textarea "Lorem Ipsum@dolo.si ametconsectetu@adip.el 7800221@sedd.ei temporin2@ut.la Etd9…"
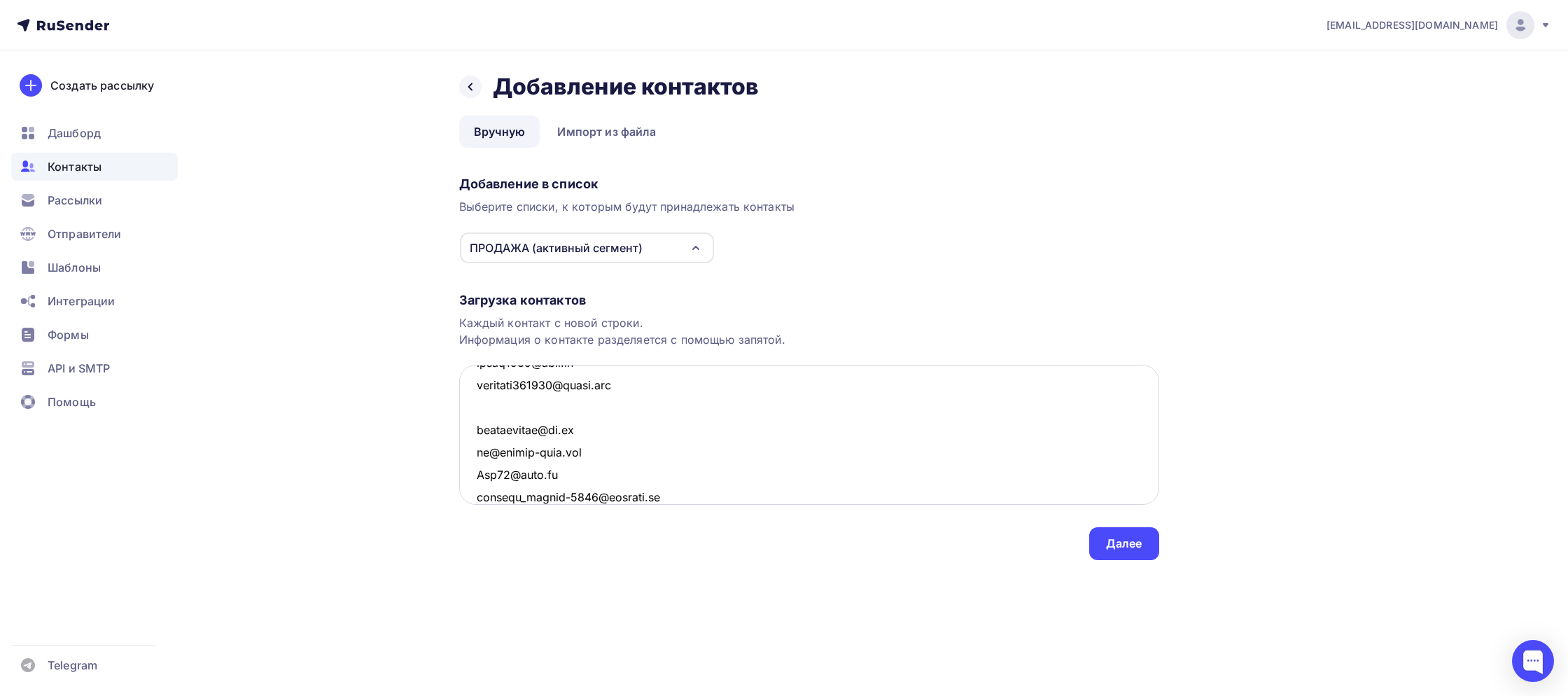
click at [490, 400] on textarea at bounding box center [809, 434] width 700 height 140
paste textarea "Lorem 8004393@ipsum.dol 94411549173@sita.co adipiscing@elit.se doe19@temp.in ut…"
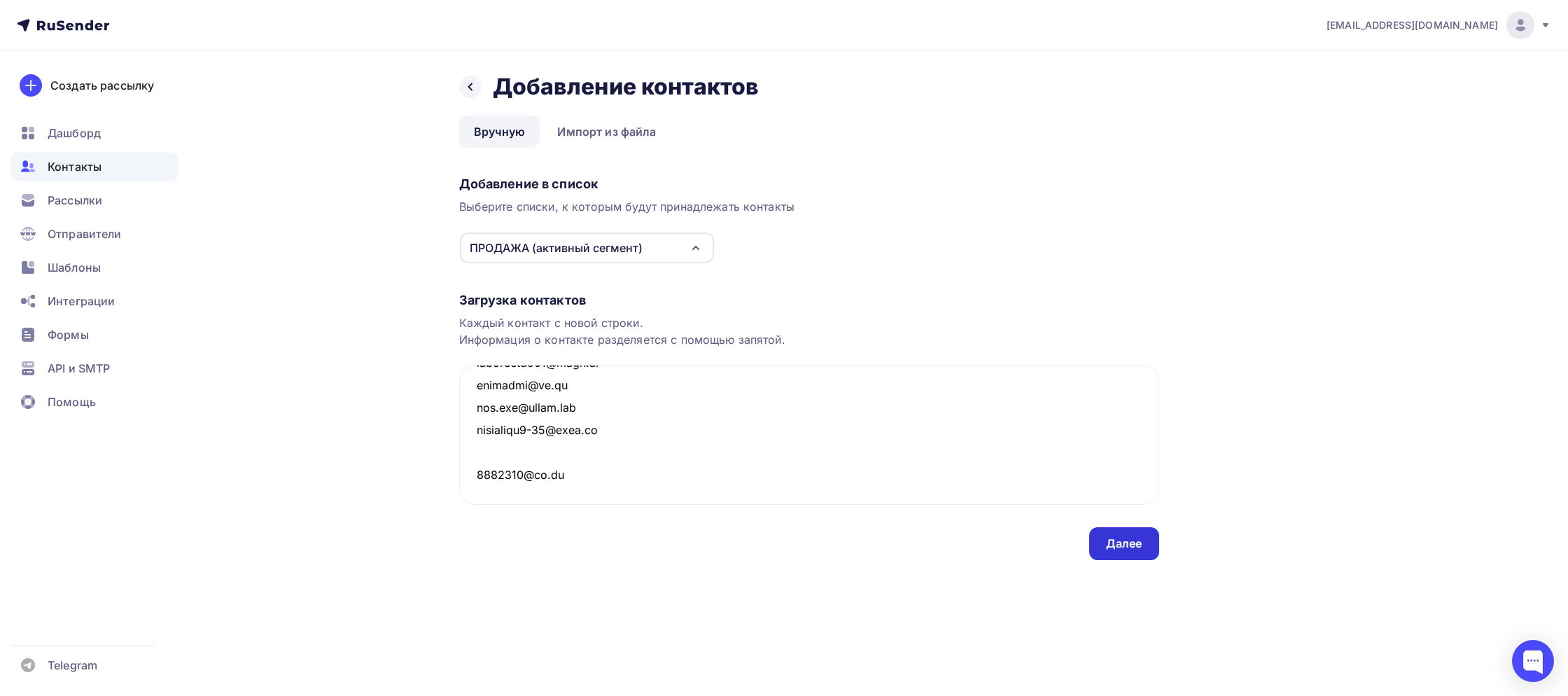
type textarea "Lorem 8004393@ipsum.dol 94411549173@sita.co adipiscing@elit.se doe19@temp.in ut…"
click at [1112, 548] on div "Далее" at bounding box center [1124, 543] width 36 height 16
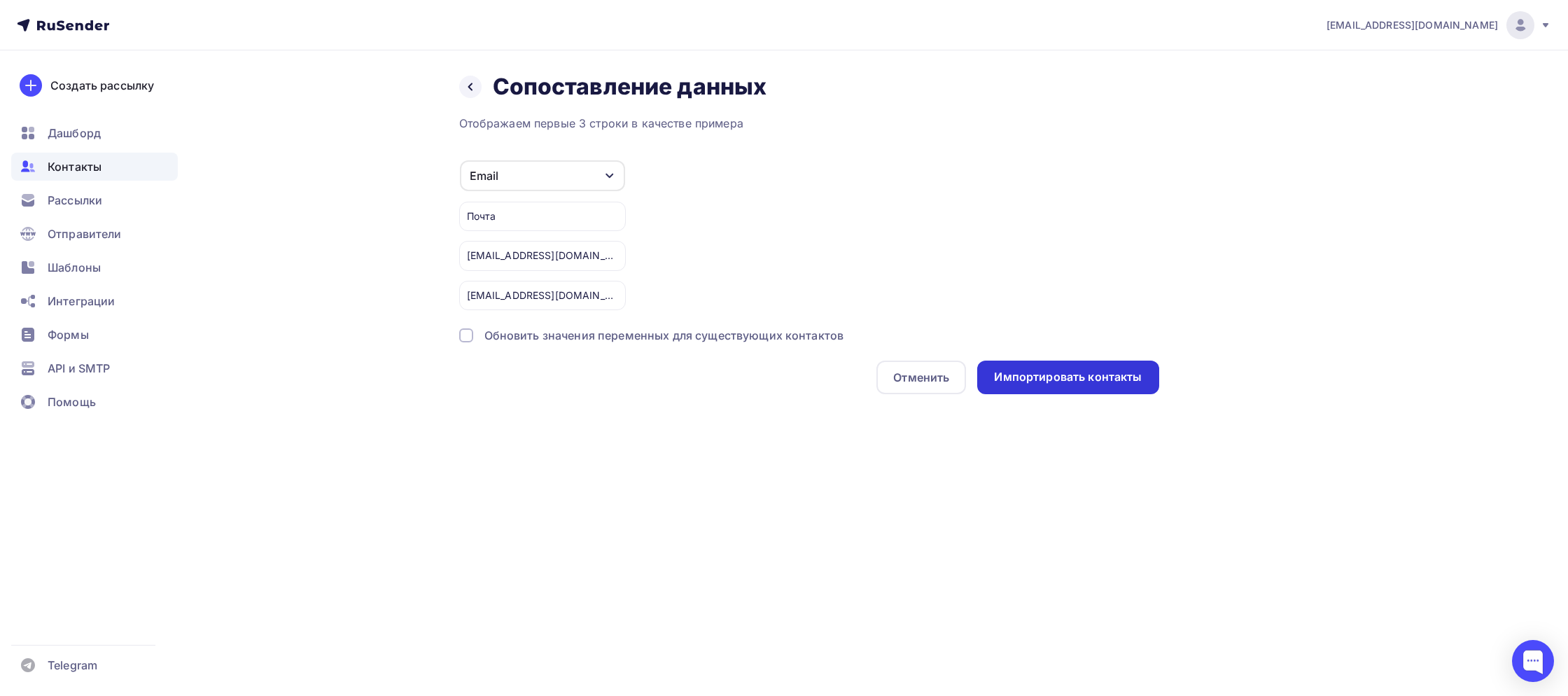
click at [1069, 382] on div "Импортировать контакты" at bounding box center [1068, 377] width 148 height 16
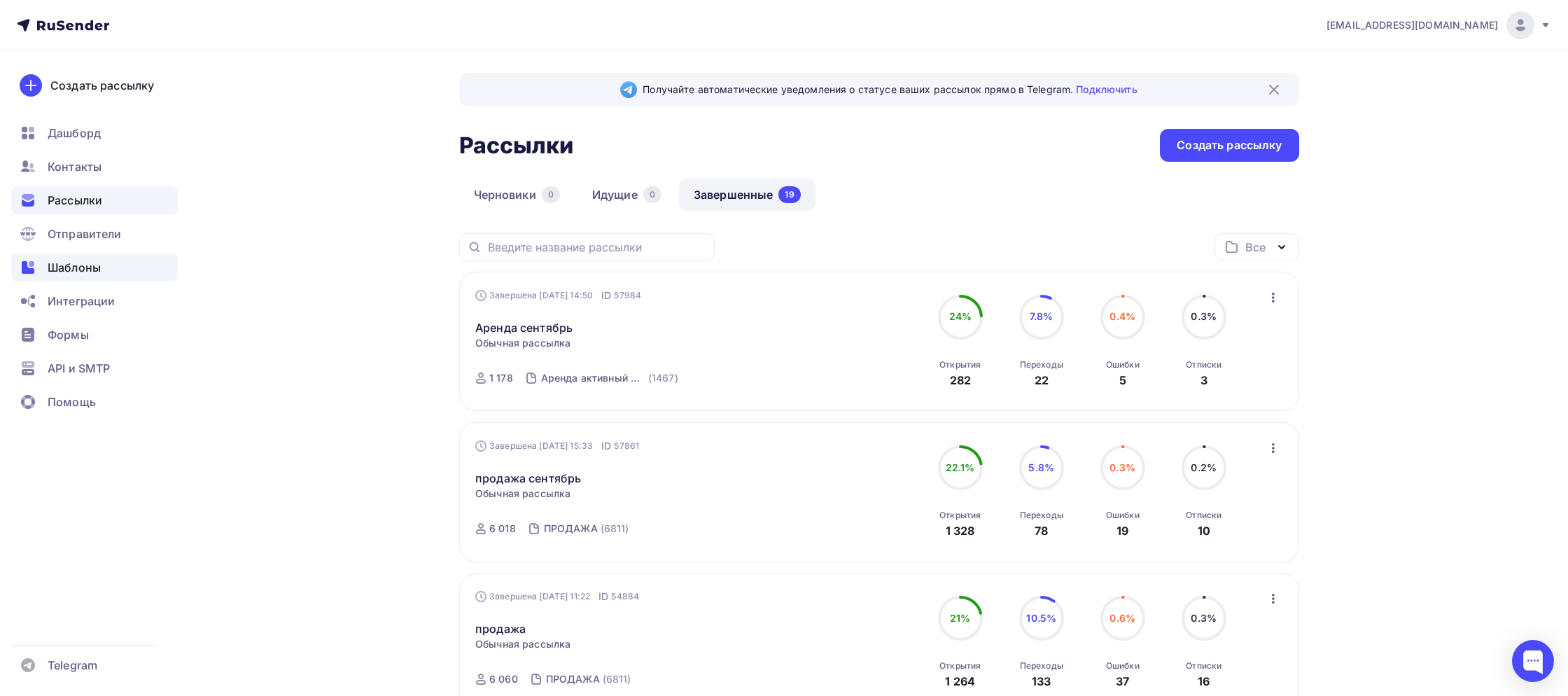
click at [68, 260] on span "Шаблоны" at bounding box center [74, 268] width 53 height 17
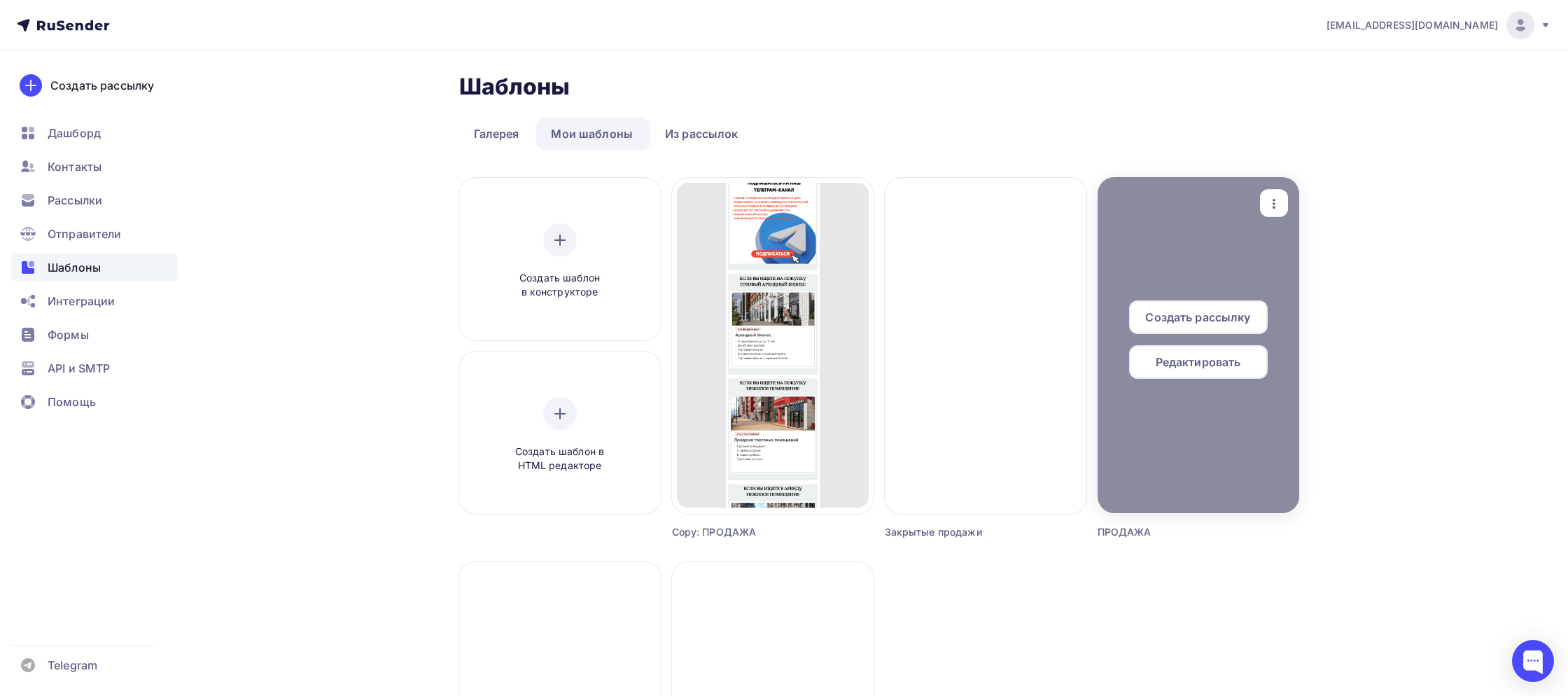
click at [1201, 364] on span "Редактировать" at bounding box center [1197, 362] width 85 height 17
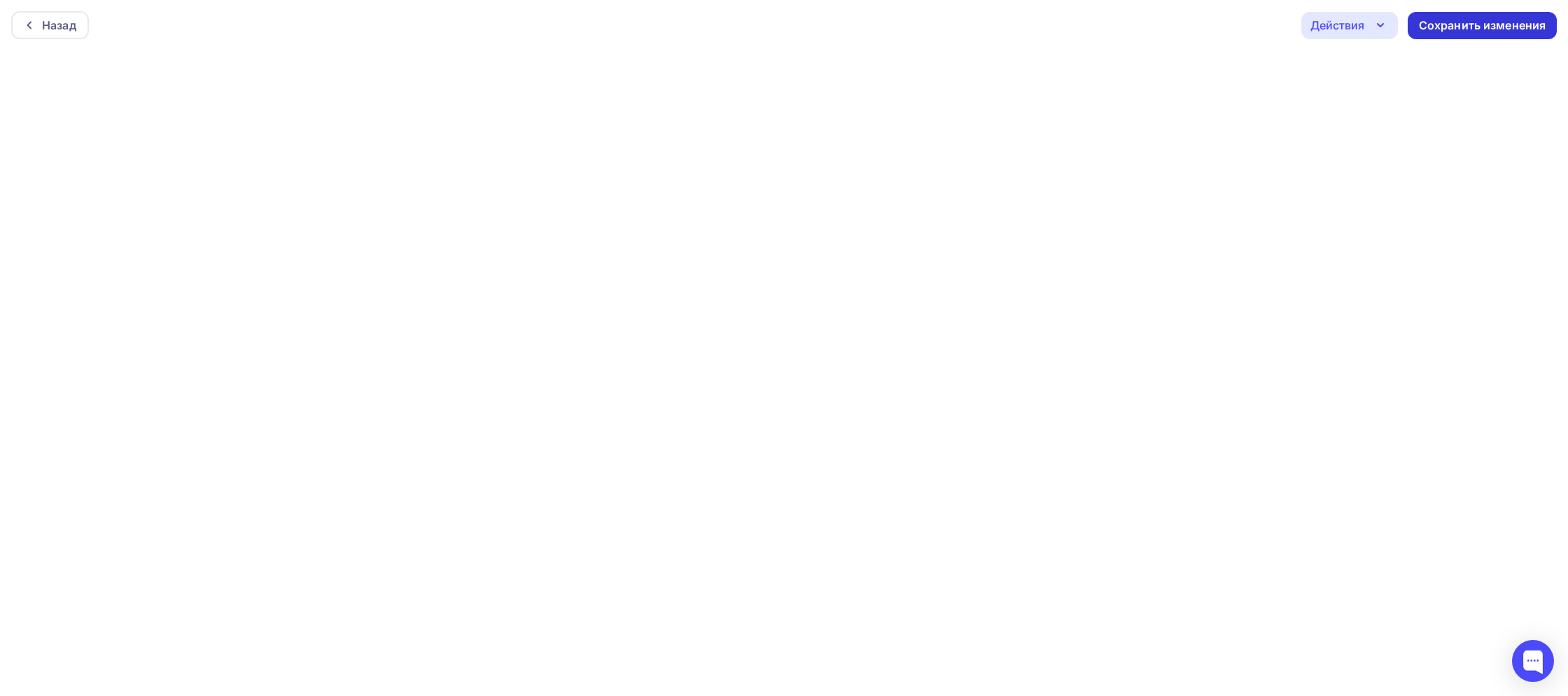
click at [1440, 31] on div "Сохранить изменения" at bounding box center [1482, 25] width 127 height 16
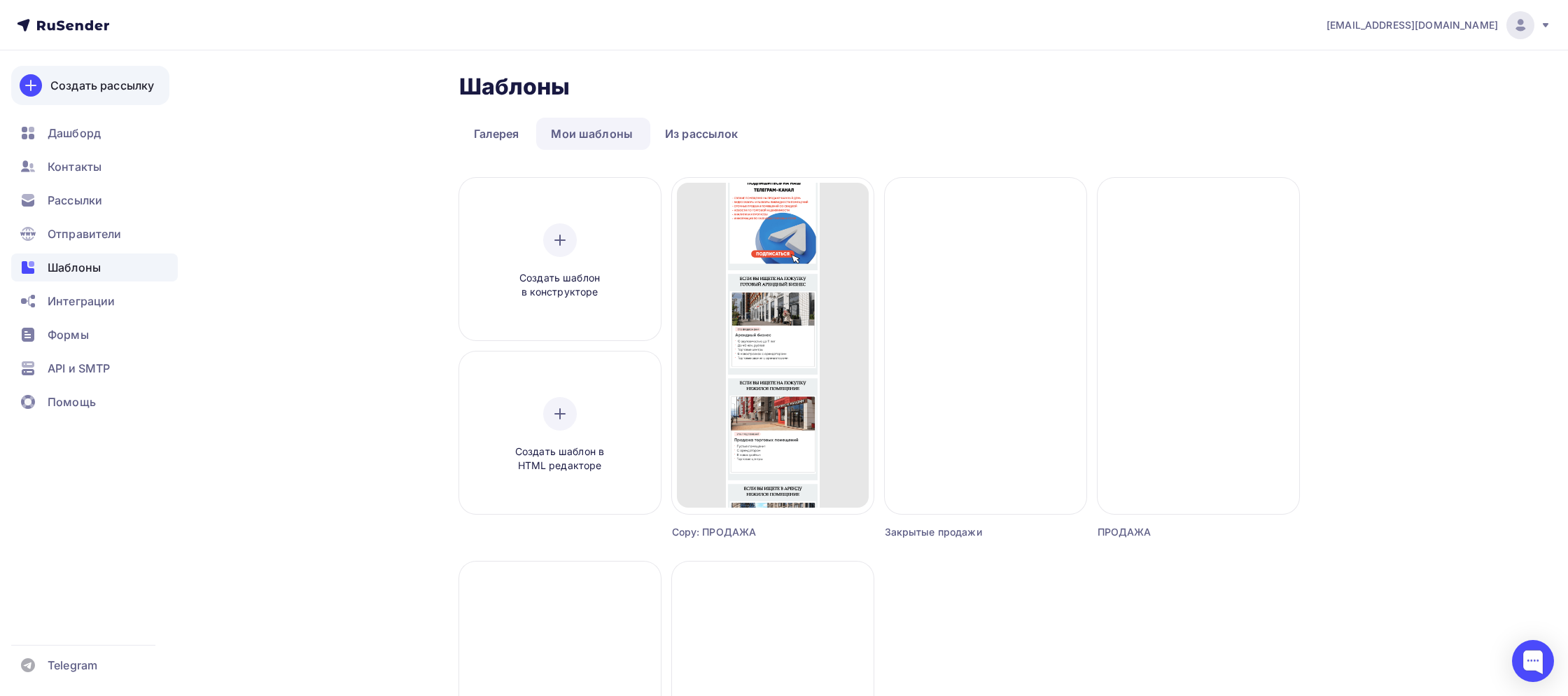
click at [82, 87] on div "Создать рассылку" at bounding box center [102, 85] width 104 height 17
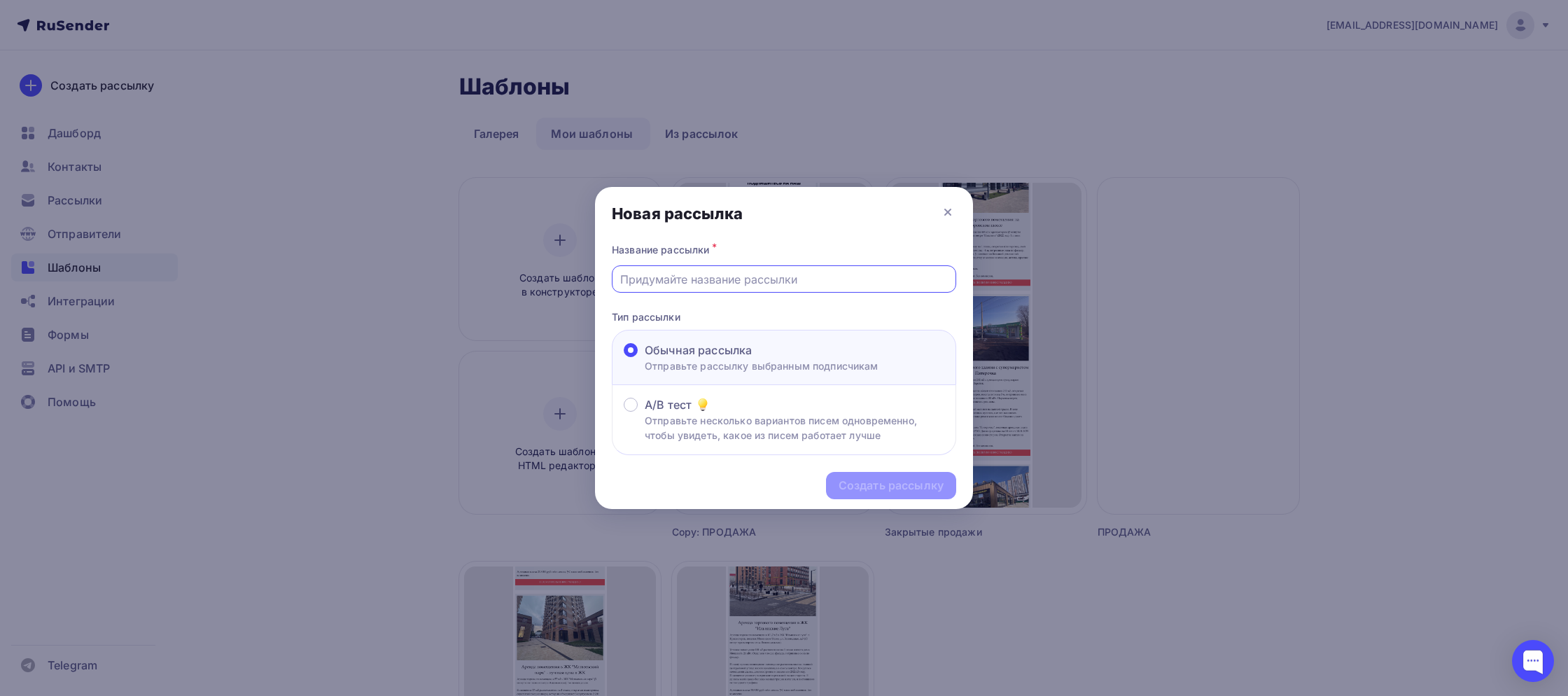
click at [675, 279] on input "text" at bounding box center [784, 279] width 328 height 17
type input "помещения в новостройках 25 год"
click at [872, 487] on div "Создать рассылку" at bounding box center [891, 485] width 105 height 16
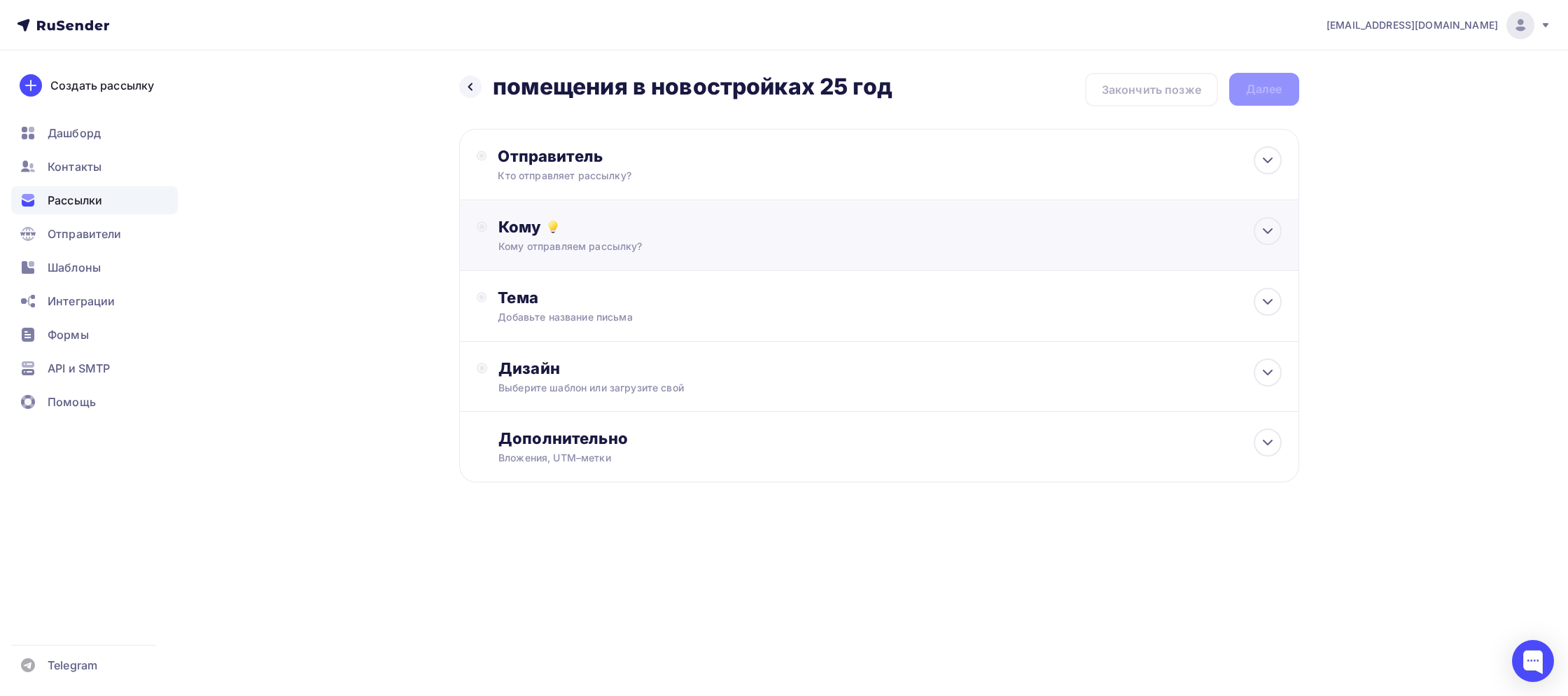
click at [589, 231] on div "Кому" at bounding box center [890, 227] width 782 height 20
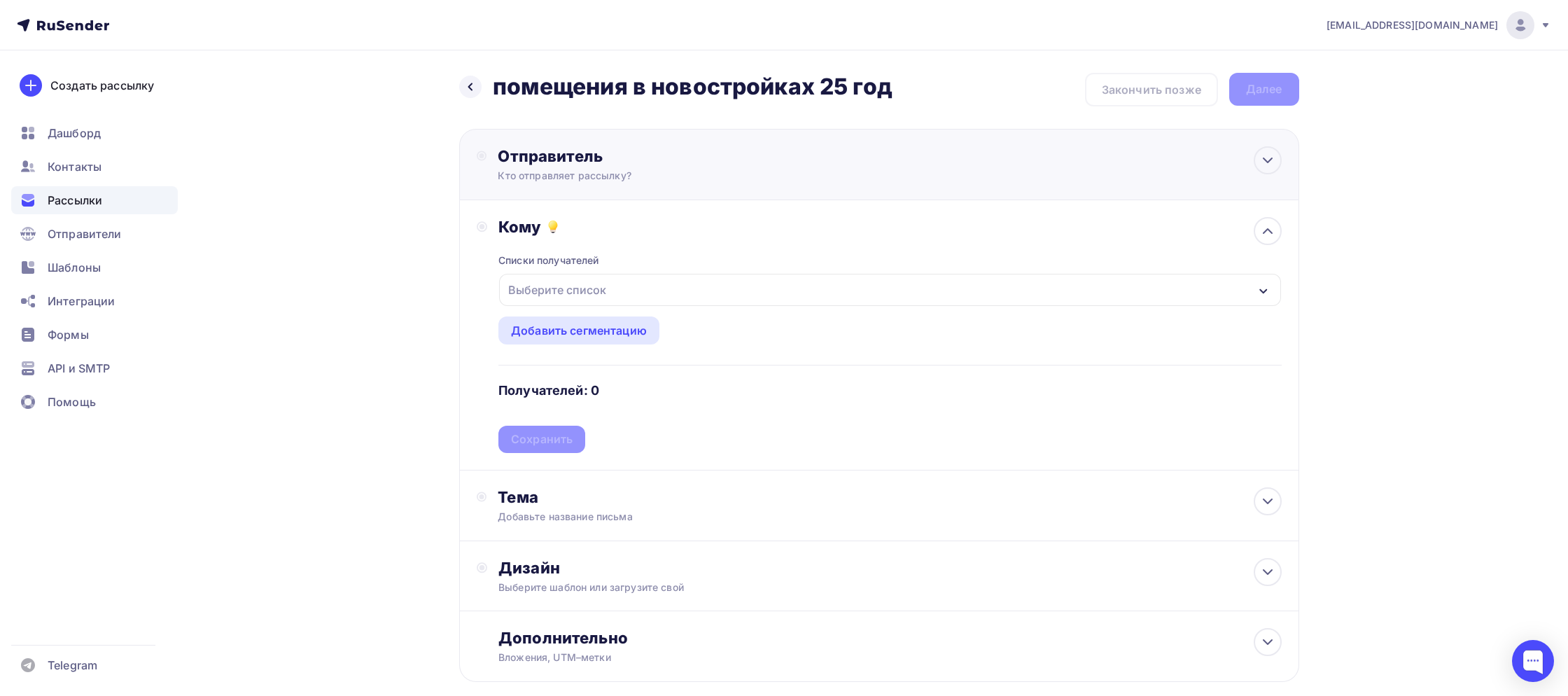
click at [595, 160] on div "Отправитель" at bounding box center [649, 157] width 303 height 20
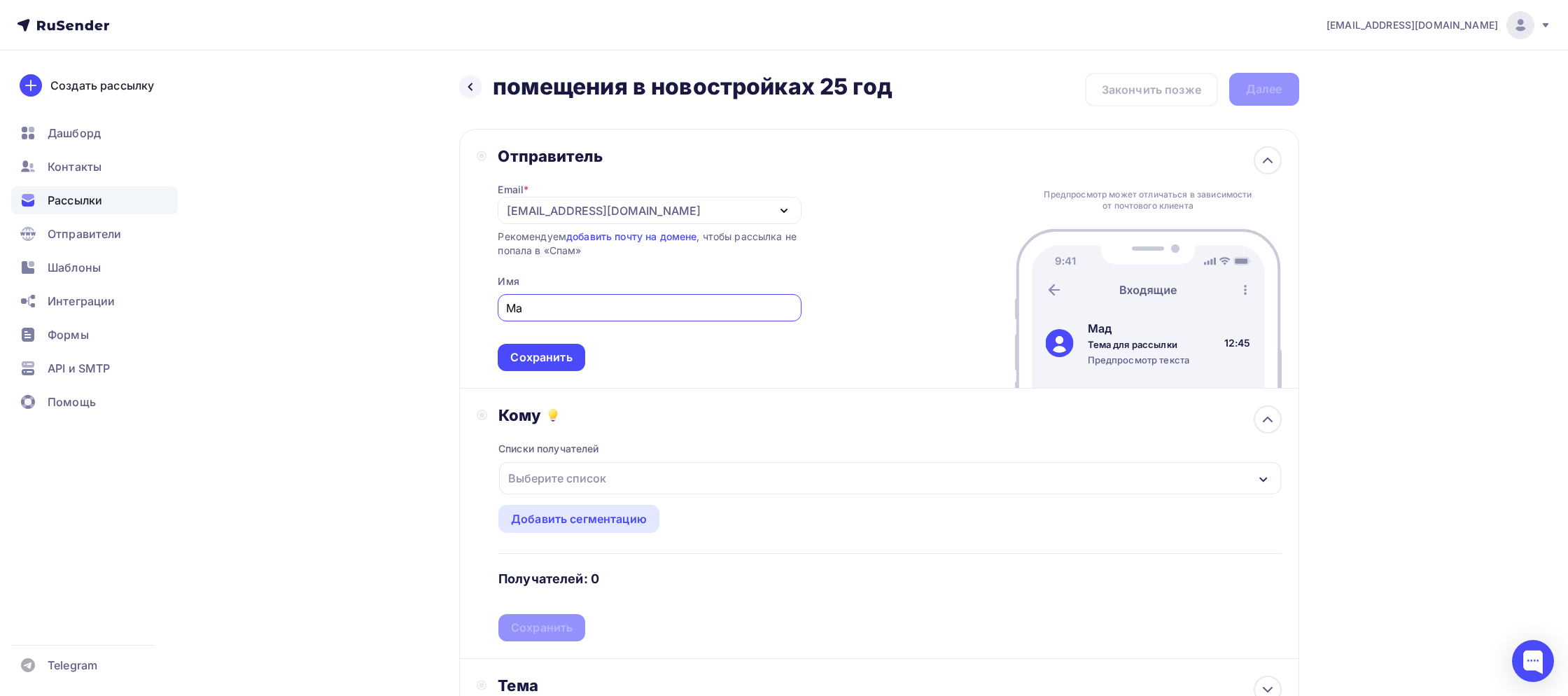
type input "М"
type input "MalinaProperty | Торговая недвижимость"
click at [517, 364] on div "Сохранить" at bounding box center [541, 357] width 61 height 16
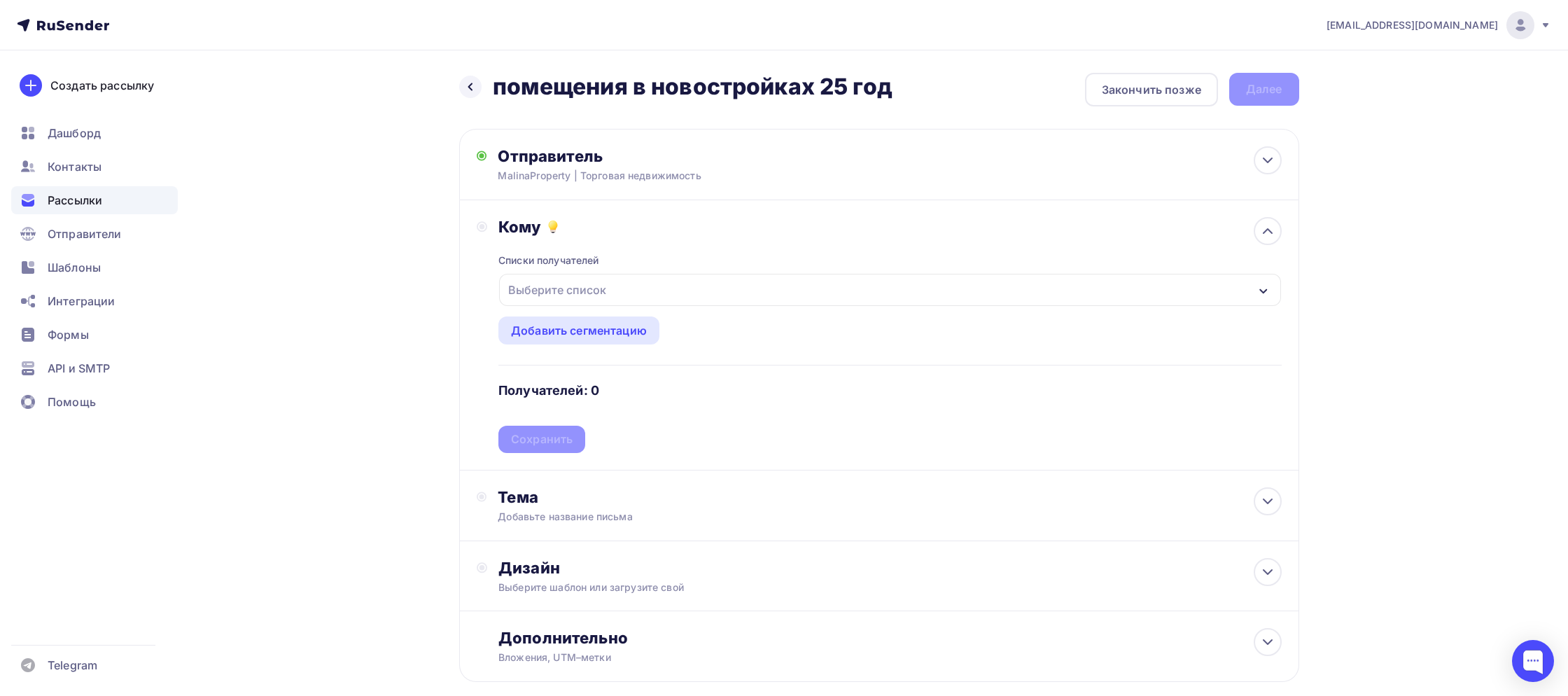
click at [597, 290] on div "Выберите список" at bounding box center [557, 289] width 109 height 25
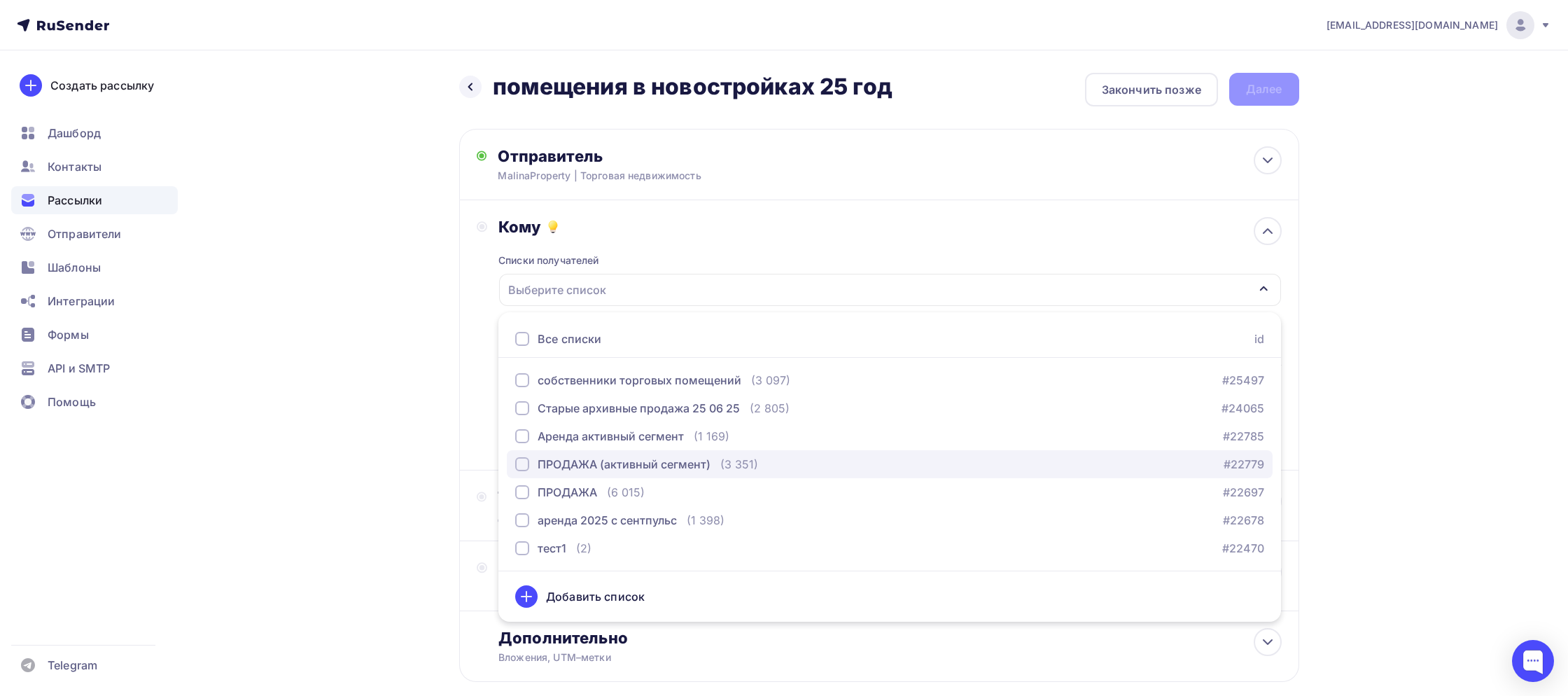
click at [594, 463] on div "ПРОДАЖА (активный сегмент)" at bounding box center [624, 464] width 173 height 17
click at [417, 475] on div "Назад помещения в новостройках 25 год помещения в новостройках 25 год Закончить…" at bounding box center [784, 411] width 1147 height 722
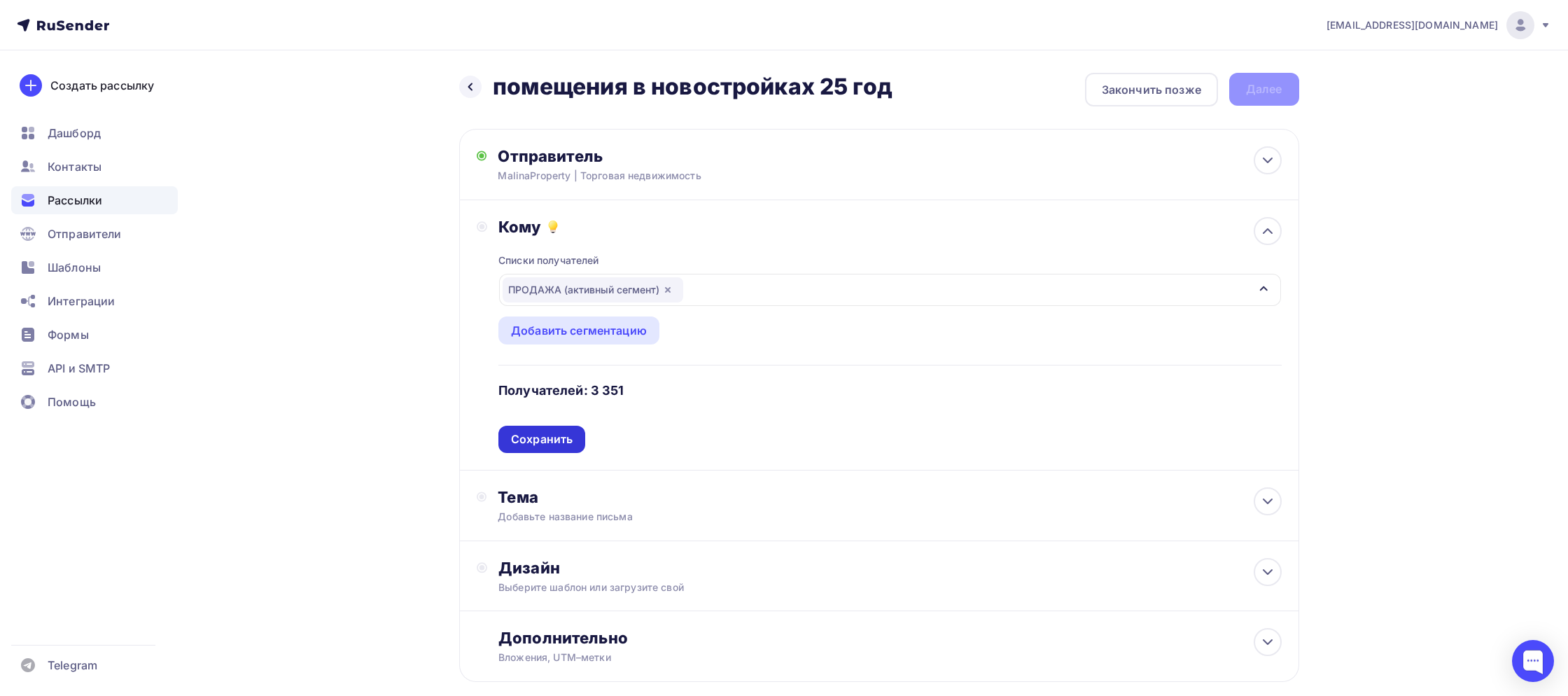
click at [542, 447] on div "Сохранить" at bounding box center [542, 439] width 61 height 16
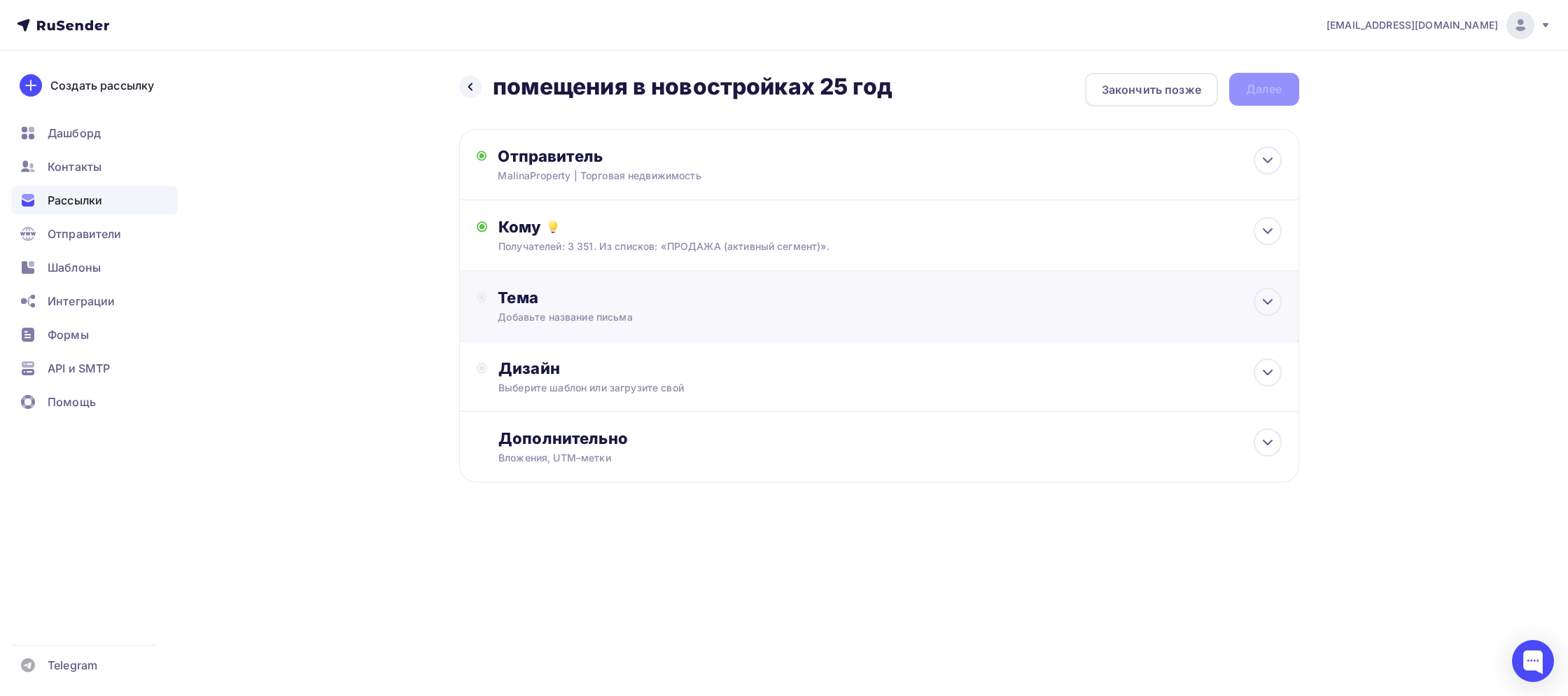
click at [555, 334] on div "Тема Добавьте название письма Тема * Рекомендуем использовать не более 150 симв…" at bounding box center [879, 306] width 840 height 71
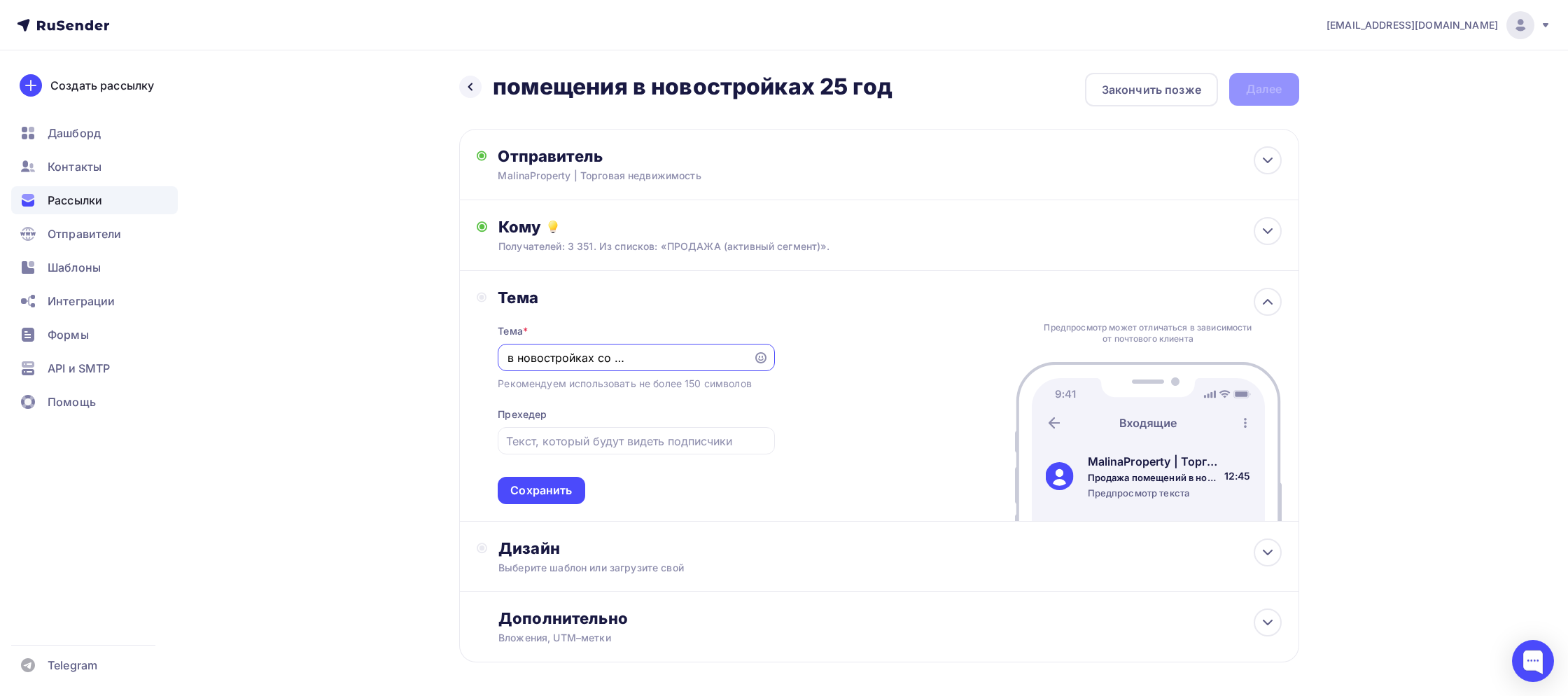
scroll to position [0, 132]
type input "Продажа помещений в новостройках со сроком сдачи в 2025 году"
click at [554, 444] on input "text" at bounding box center [636, 441] width 260 height 17
type input "от 20 млн.рублей"
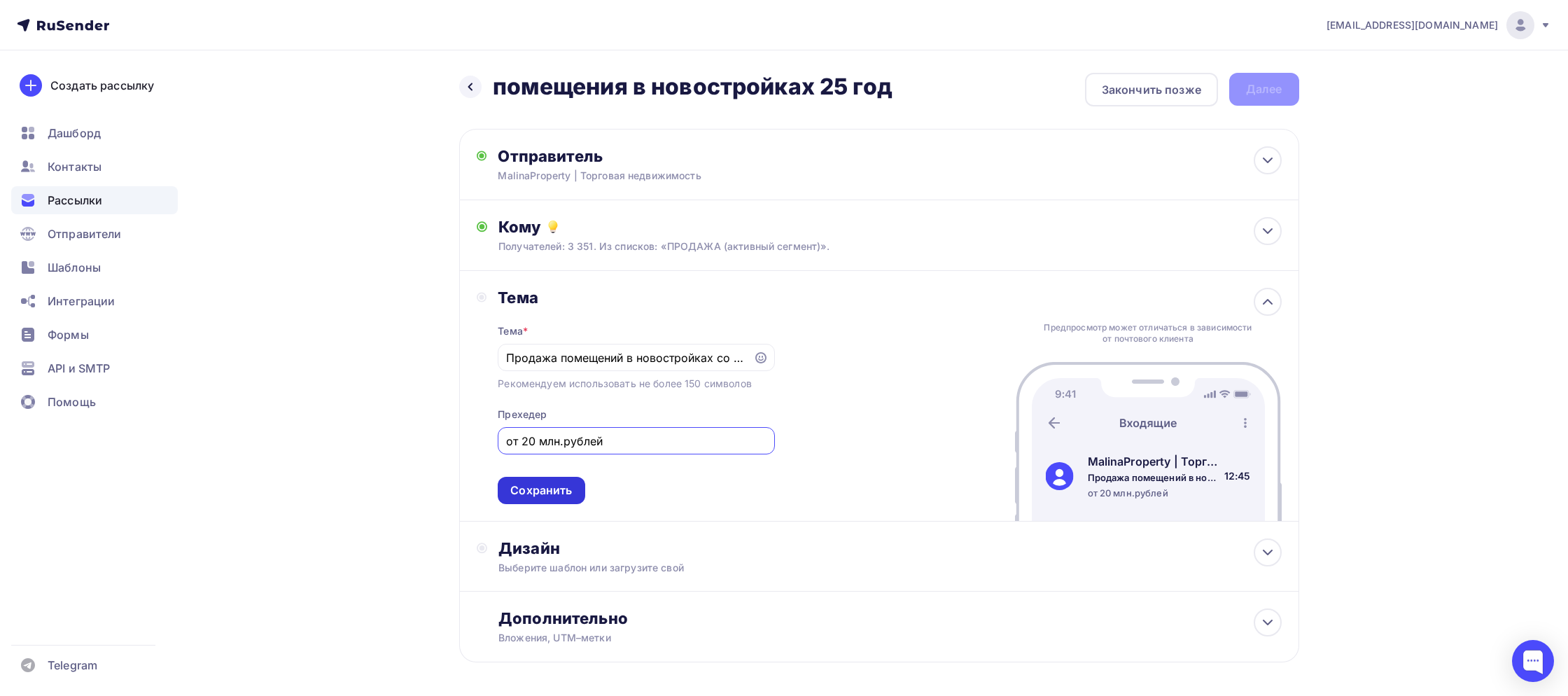
click at [547, 490] on div "Сохранить" at bounding box center [541, 490] width 61 height 16
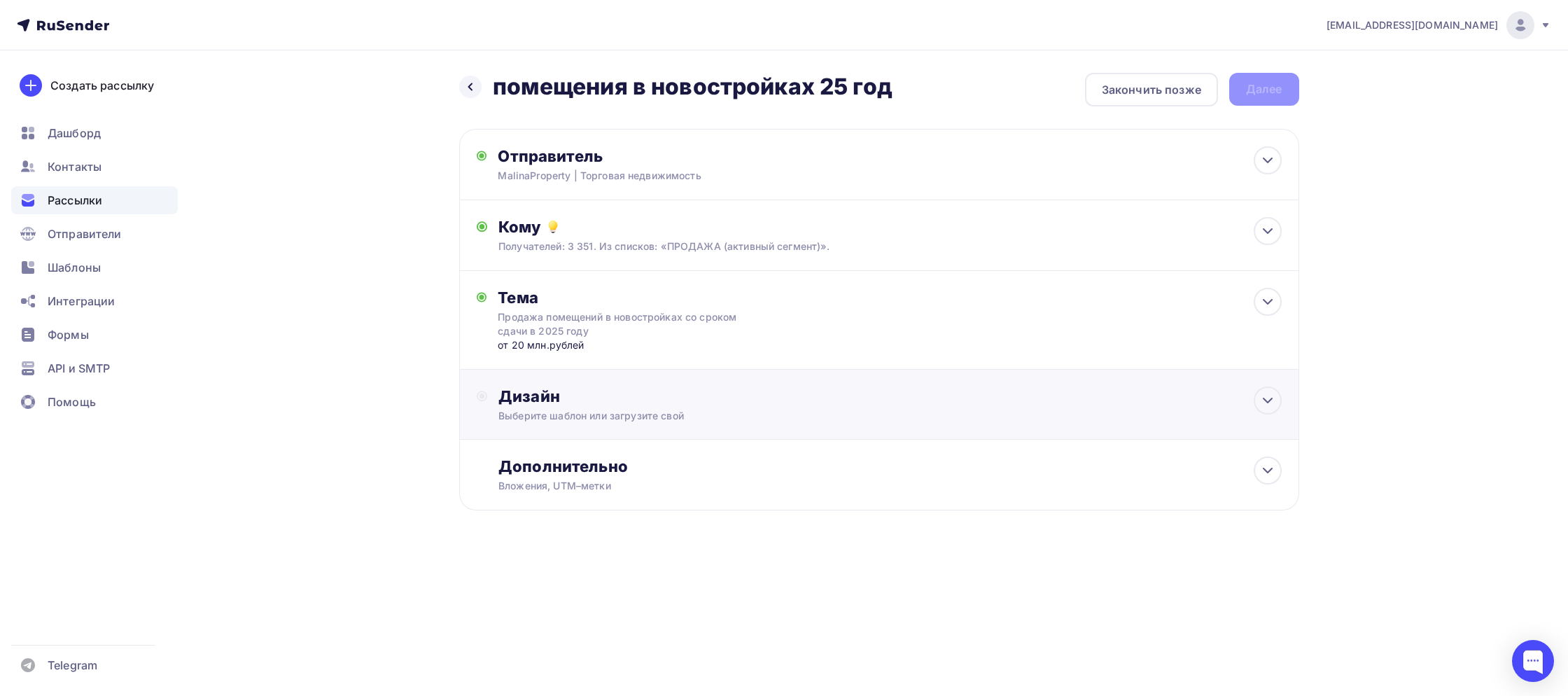
click at [564, 423] on div "Выберите шаблон или загрузите свой" at bounding box center [851, 416] width 705 height 14
click at [552, 447] on div "Выбрать шаблон" at bounding box center [559, 453] width 97 height 16
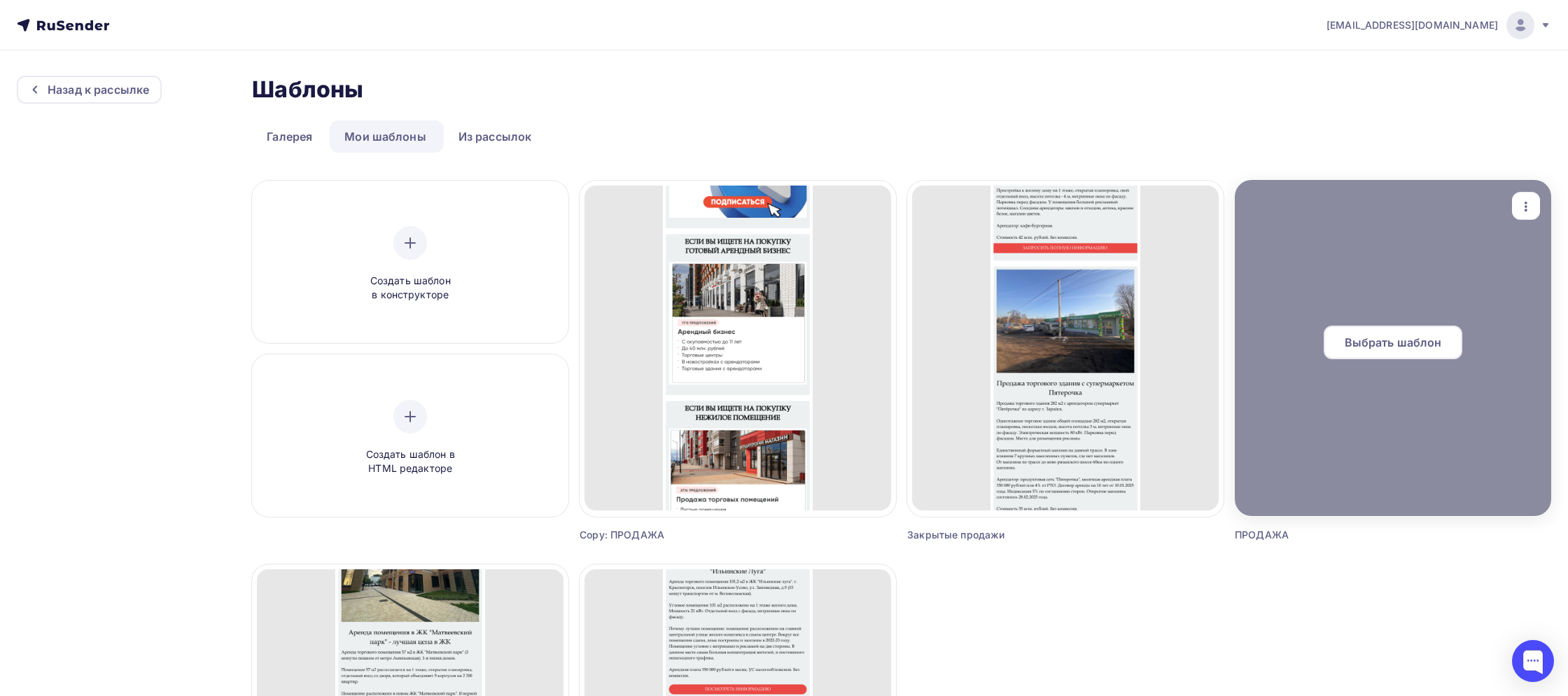
click at [1376, 351] on div "Выбрать шаблон" at bounding box center [1392, 342] width 139 height 34
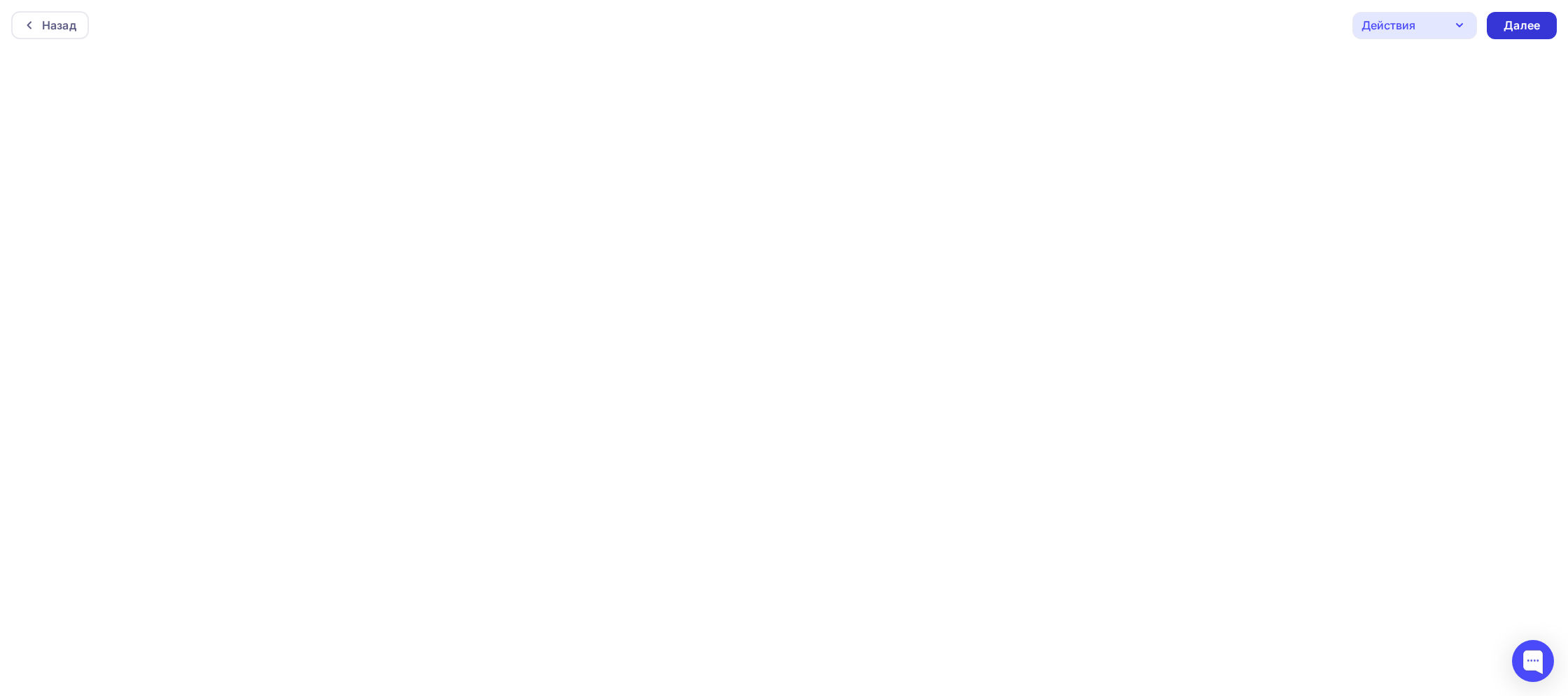
click at [1525, 28] on div "Далее" at bounding box center [1521, 25] width 36 height 16
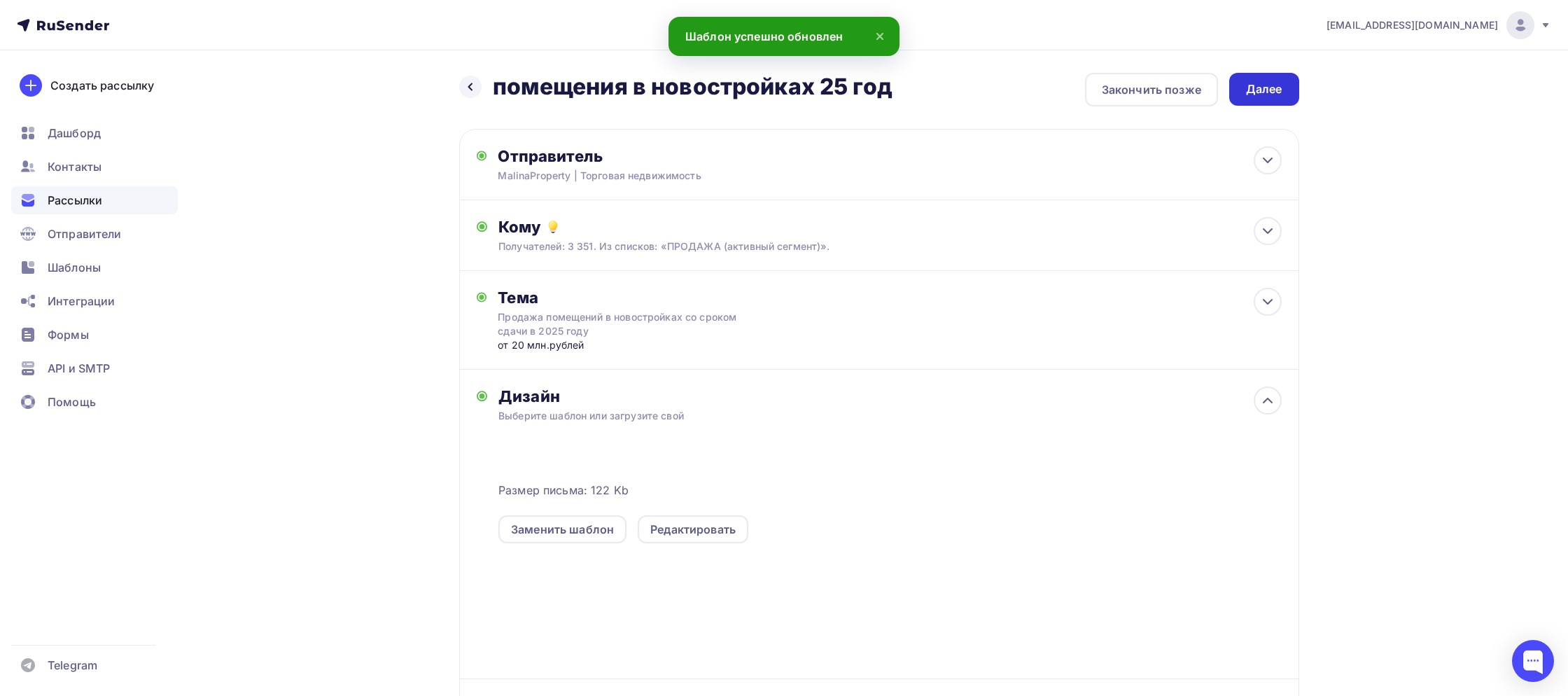
click at [1261, 89] on div "Далее" at bounding box center [1263, 89] width 36 height 16
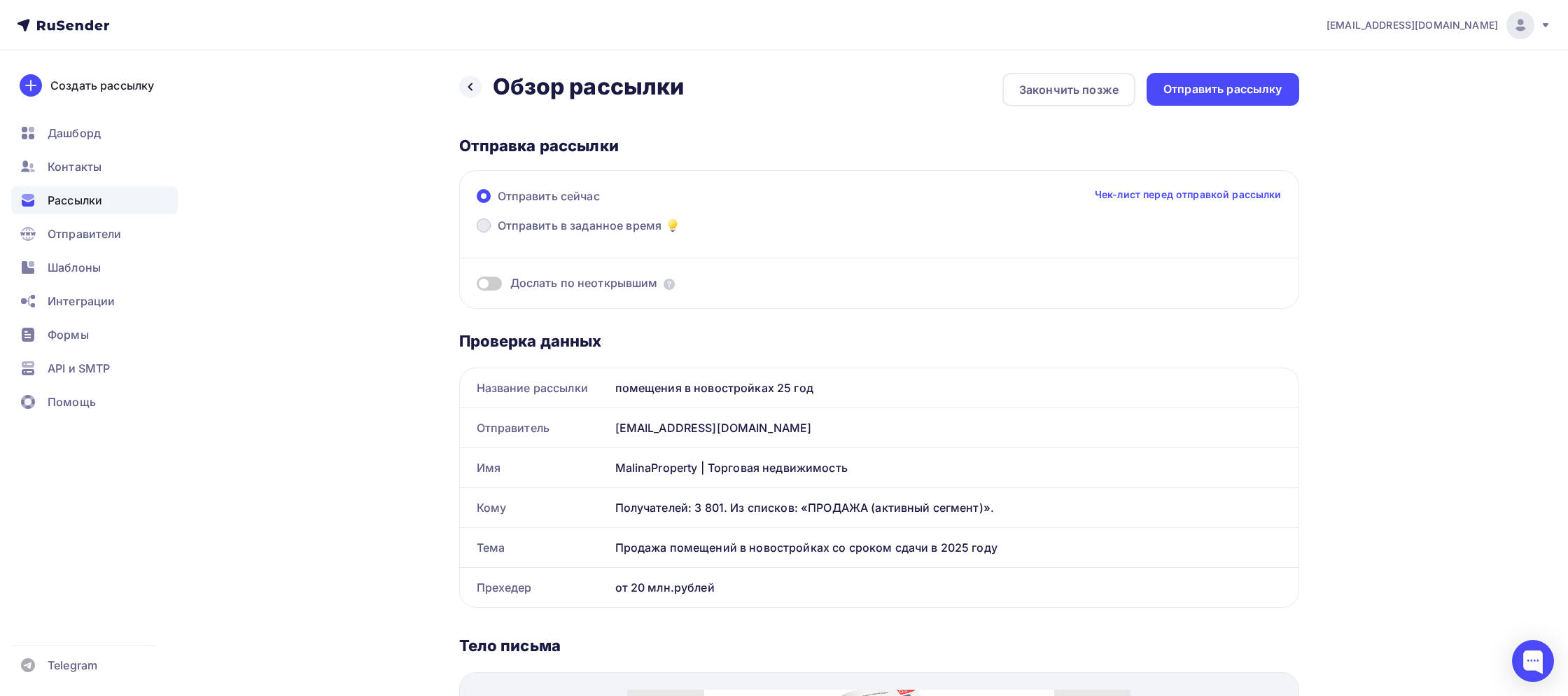
click at [565, 226] on span "Отправить в заданное время" at bounding box center [580, 226] width 164 height 17
click at [498, 234] on input "Отправить в заданное время" at bounding box center [498, 234] width 0 height 0
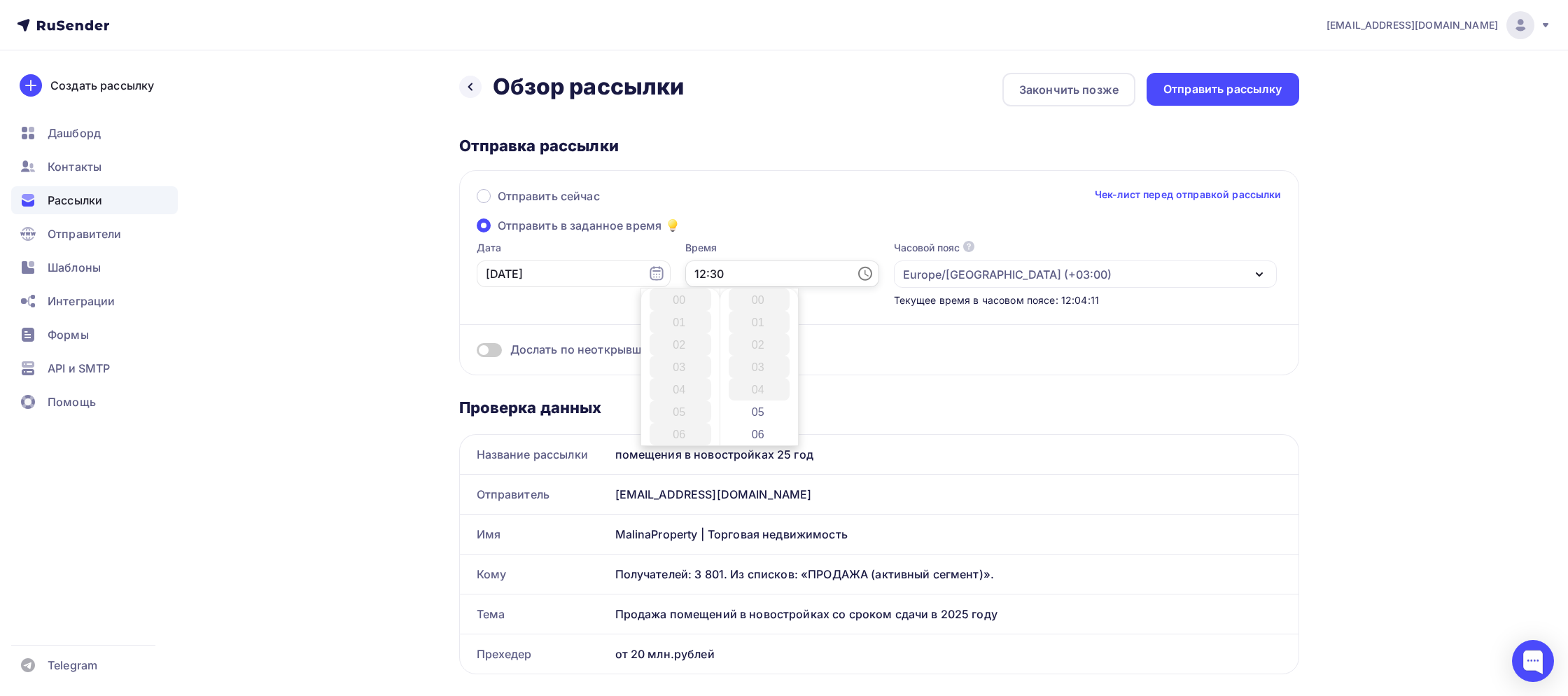
scroll to position [672, 0]
click at [686, 272] on input "12:30" at bounding box center [782, 273] width 194 height 27
click at [685, 318] on li "13" at bounding box center [680, 322] width 61 height 22
type input "13:30"
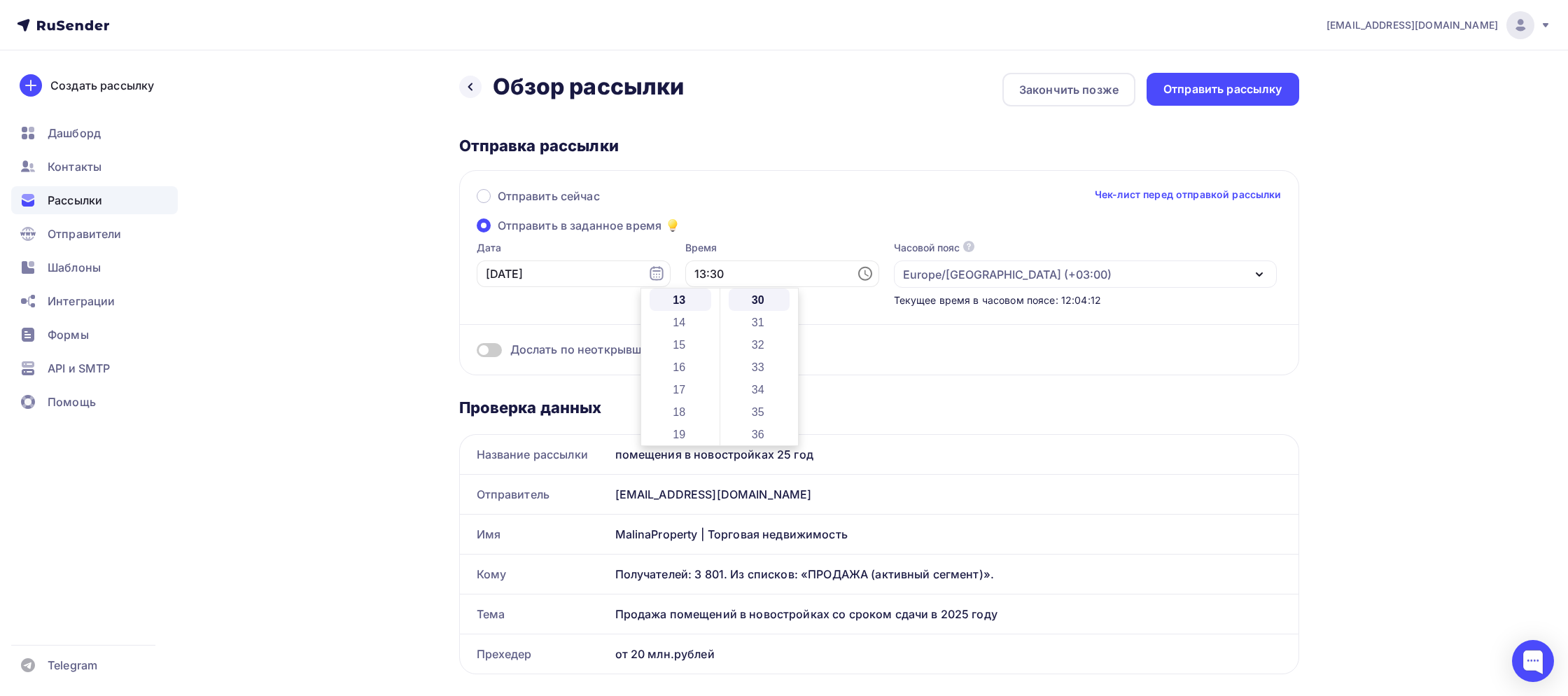
click at [806, 214] on div "Отправить сейчас Чек-лист перед отправкой рассылки" at bounding box center [878, 203] width 805 height 29
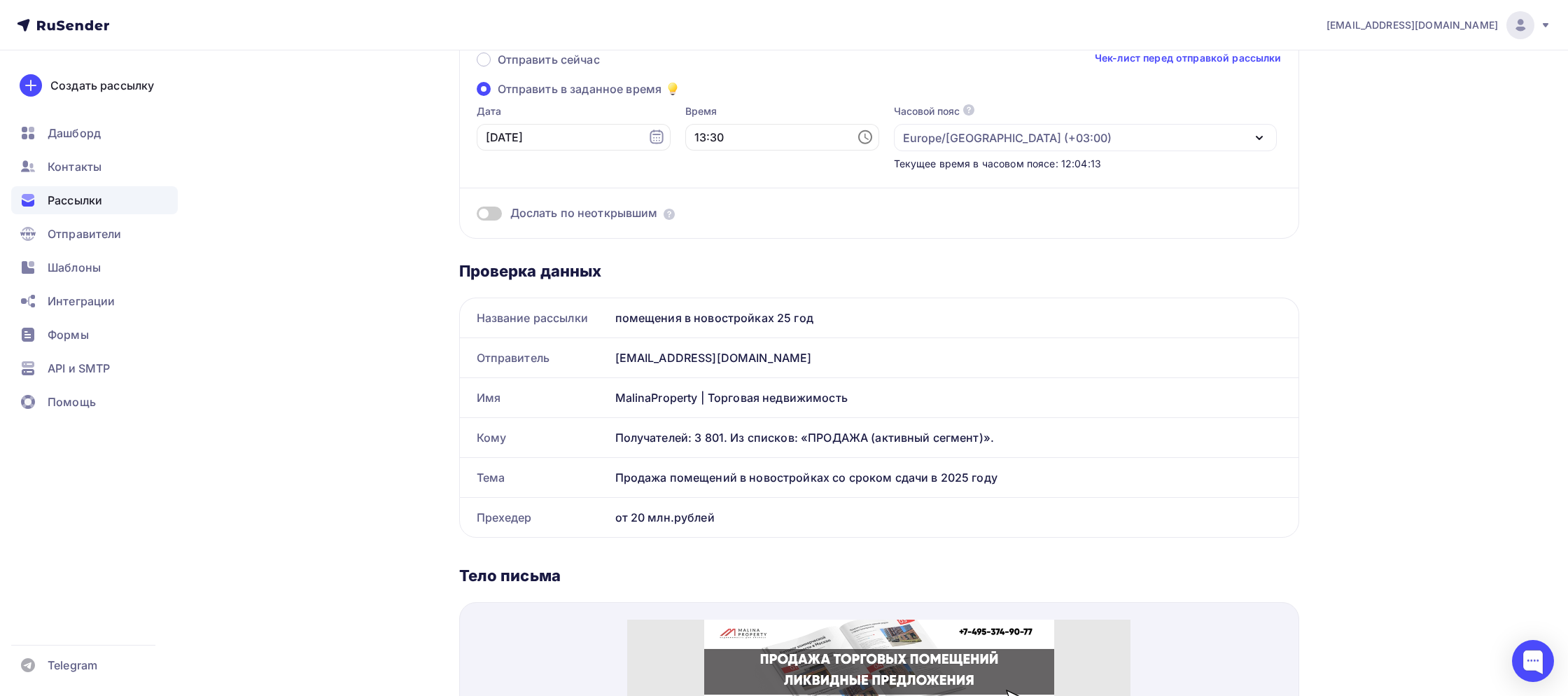
scroll to position [0, 0]
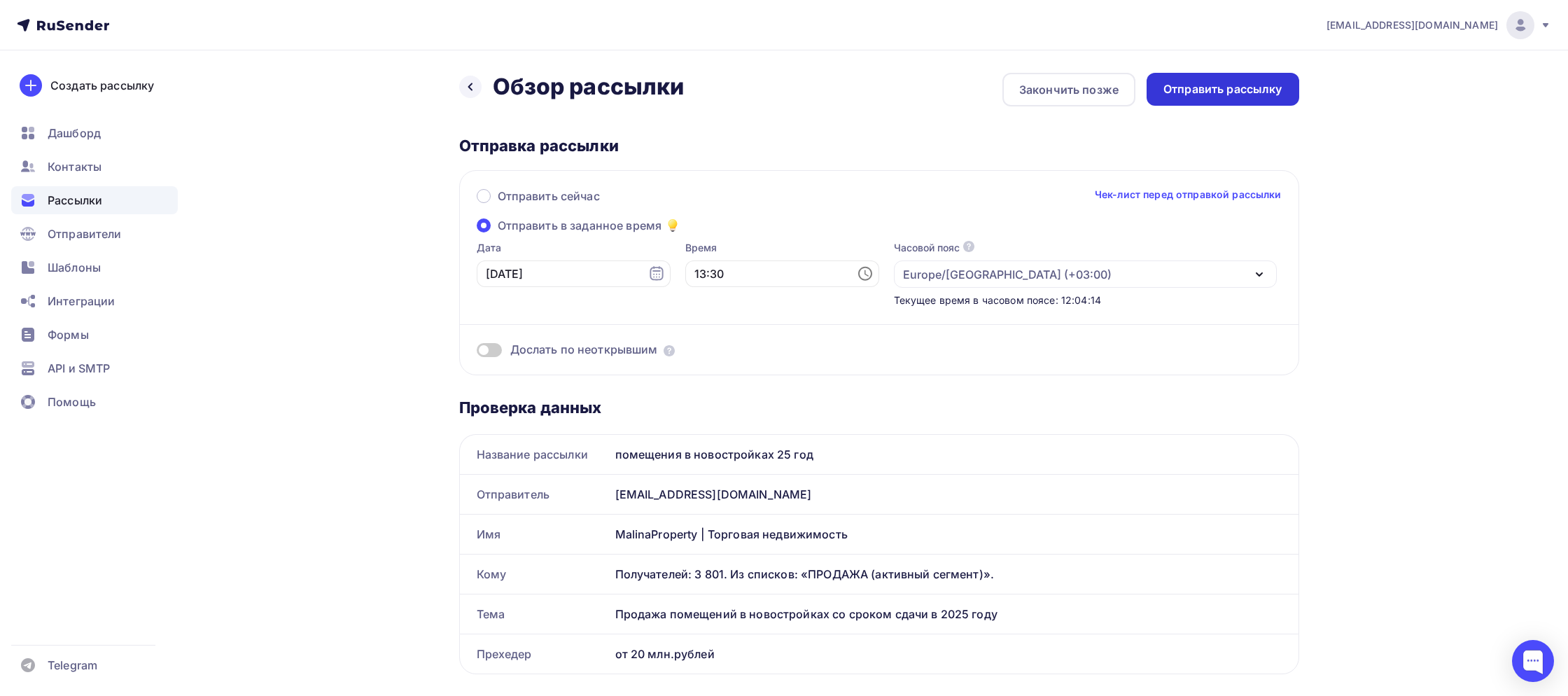
click at [1250, 92] on div "Отправить рассылку" at bounding box center [1222, 89] width 119 height 16
